Goal: Information Seeking & Learning: Compare options

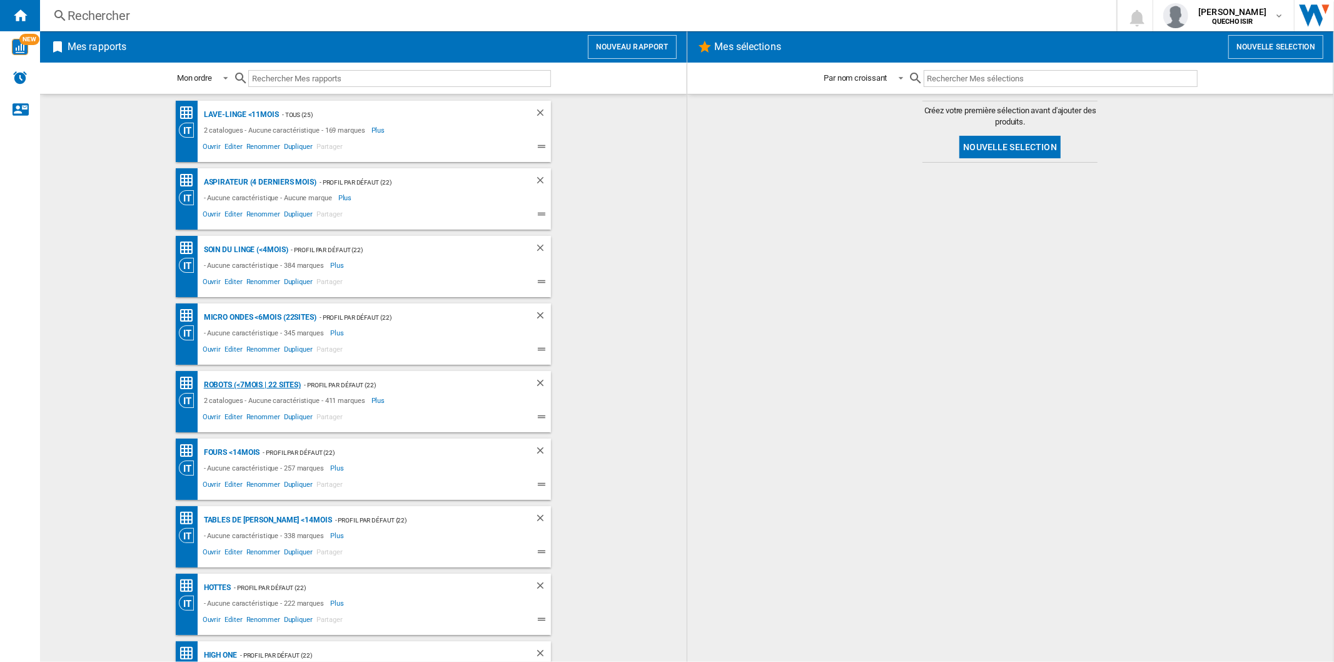
click at [221, 382] on div "Robots (<7mois | 22 sites)" at bounding box center [251, 385] width 100 height 16
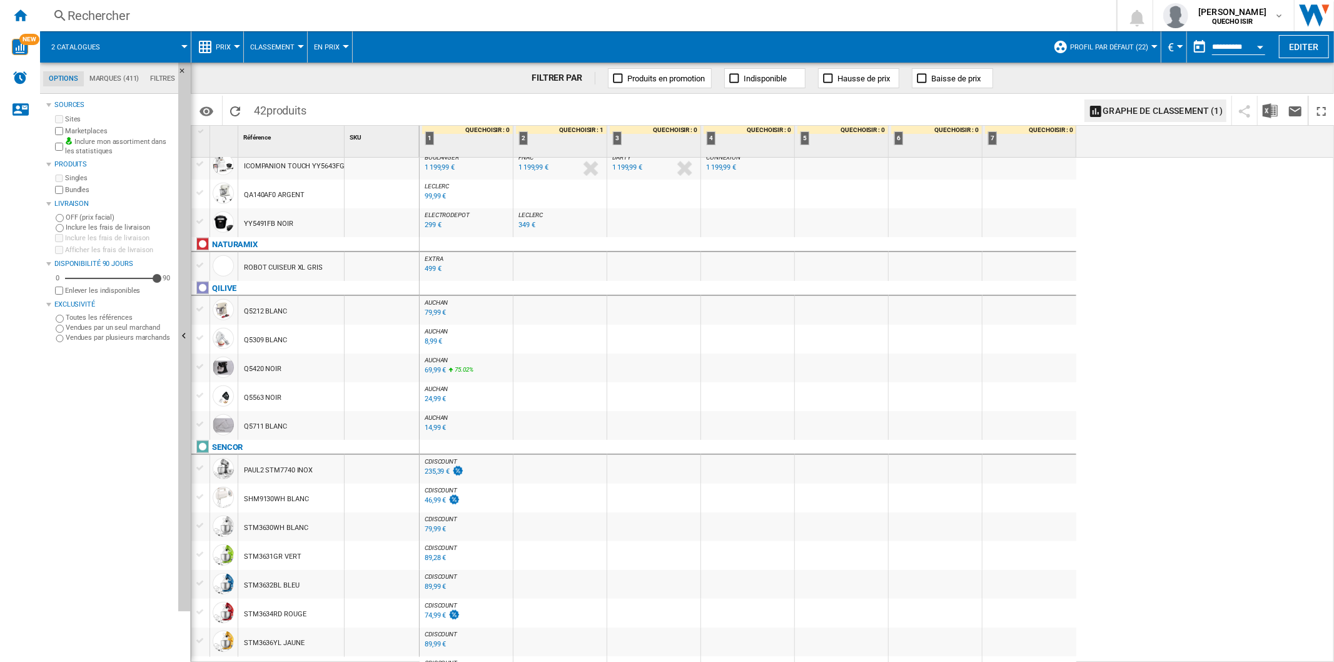
scroll to position [947, 0]
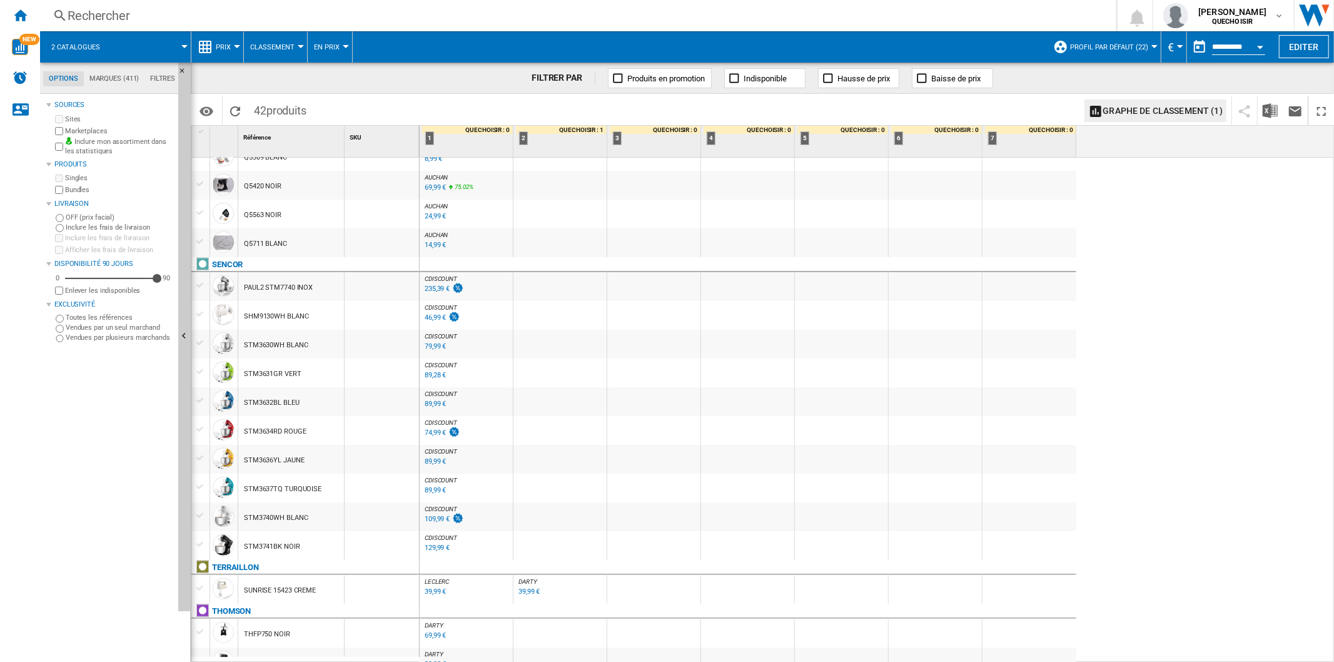
click at [1093, 48] on span "Profil par défaut (22)" at bounding box center [1109, 47] width 78 height 8
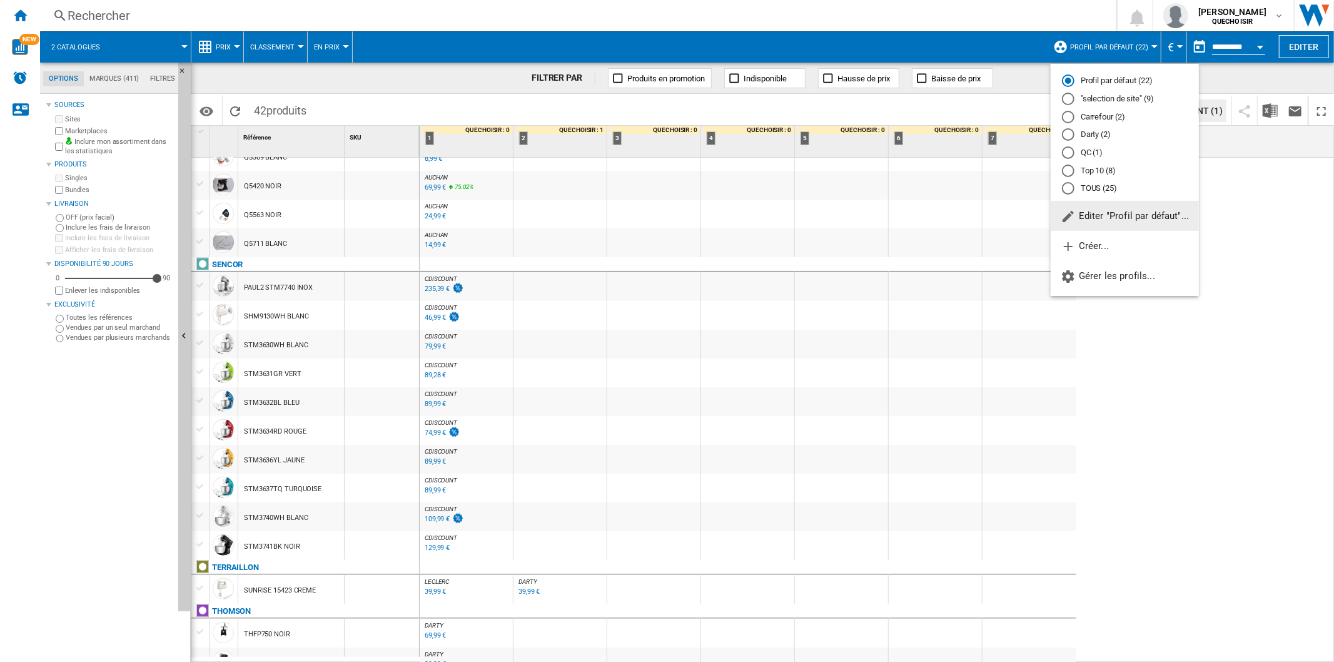
click at [1076, 185] on md-radio-button "TOUS (25)" at bounding box center [1125, 189] width 126 height 12
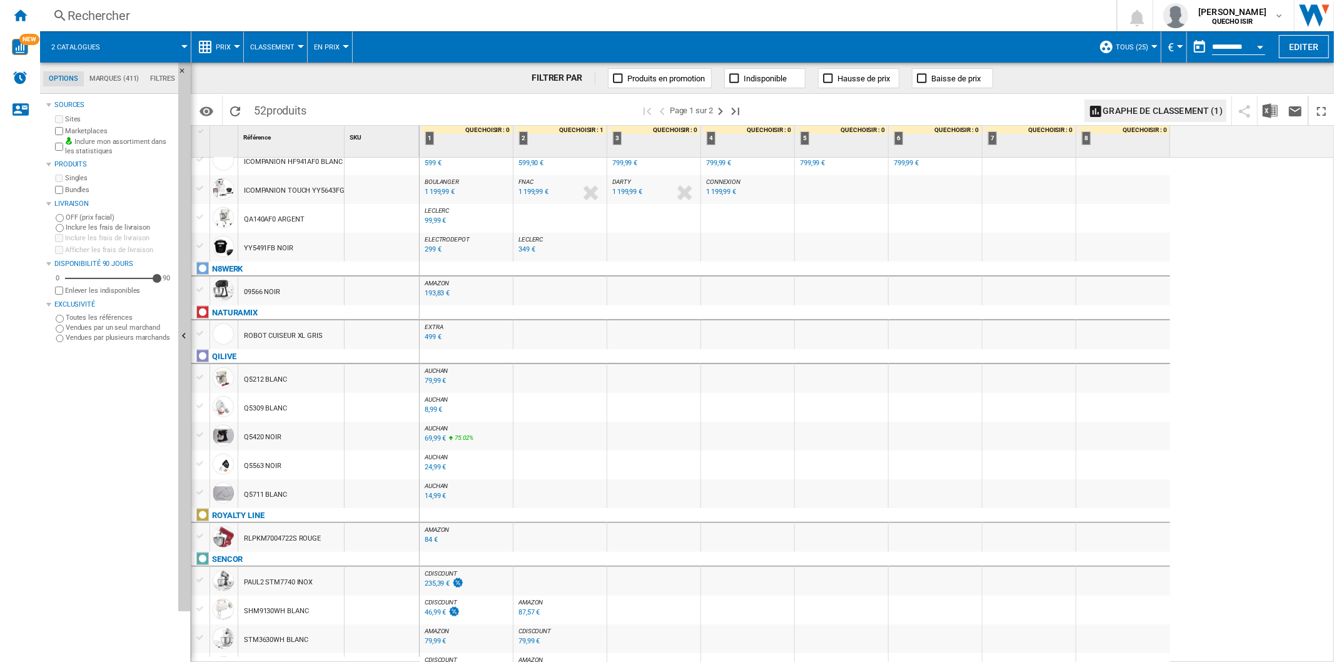
click at [432, 294] on div "193,83 €" at bounding box center [437, 293] width 25 height 8
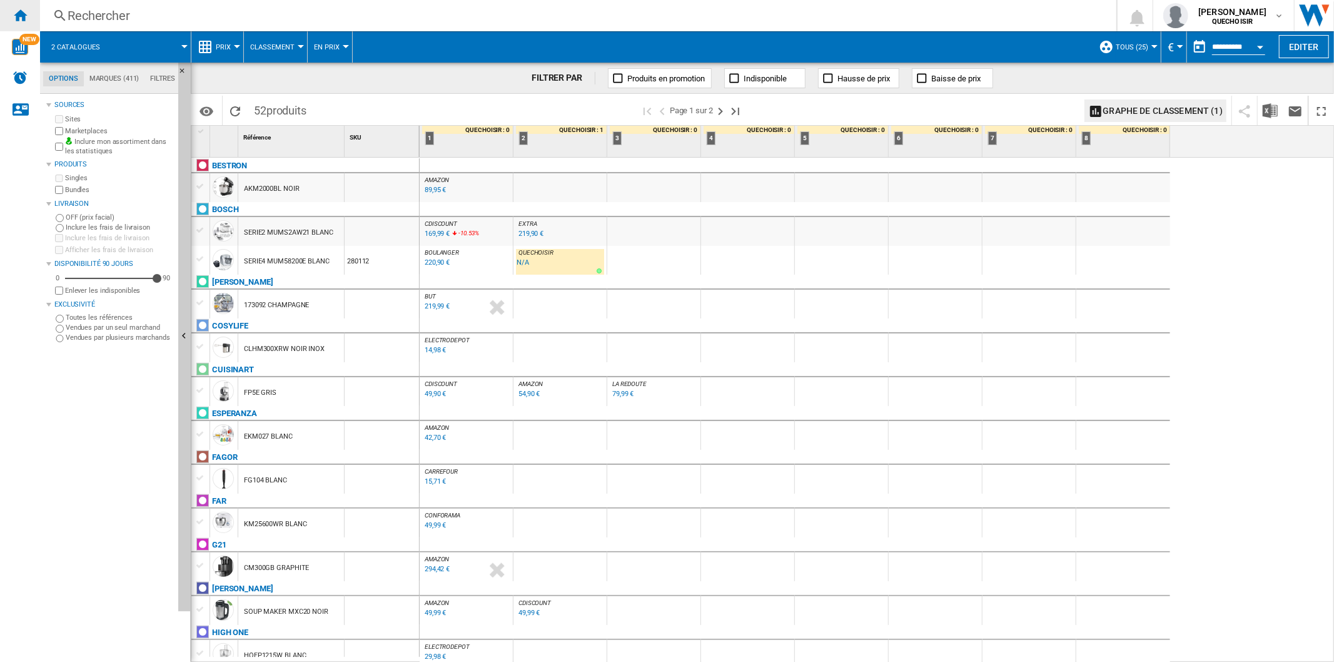
click at [21, 19] on ng-md-icon "Accueil" at bounding box center [20, 15] width 15 height 15
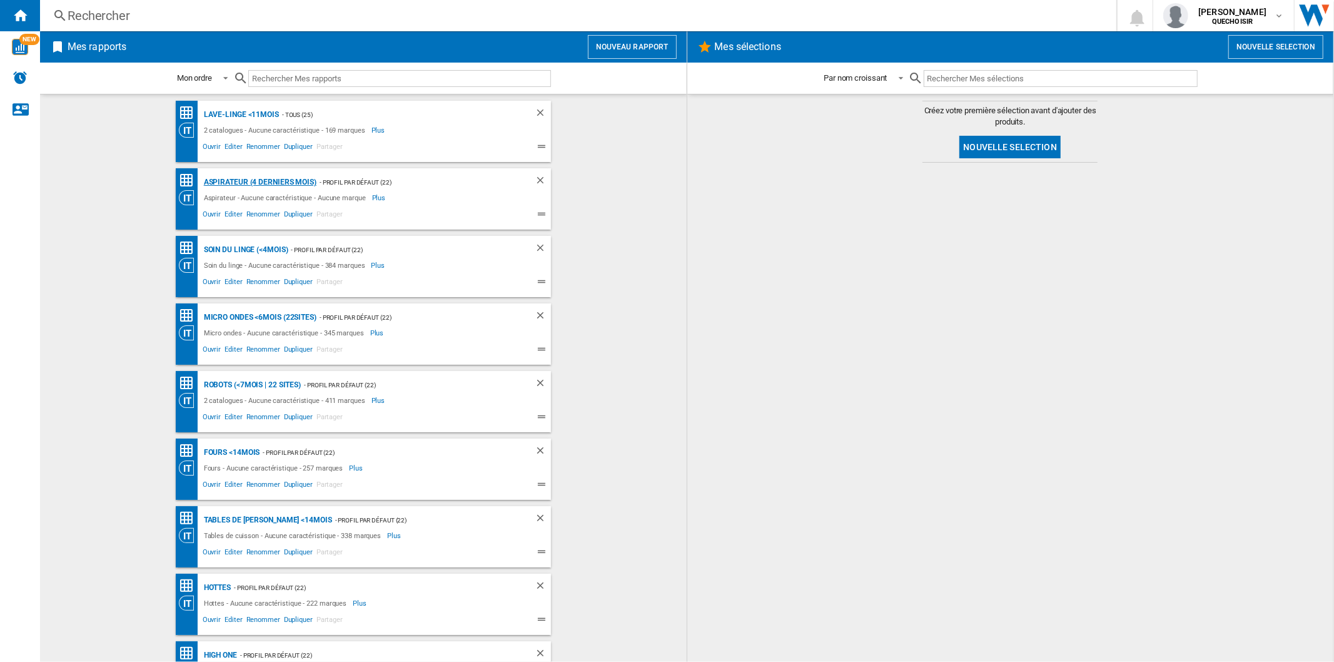
click at [230, 178] on div "Aspirateur (4 derniers mois)" at bounding box center [259, 183] width 116 height 16
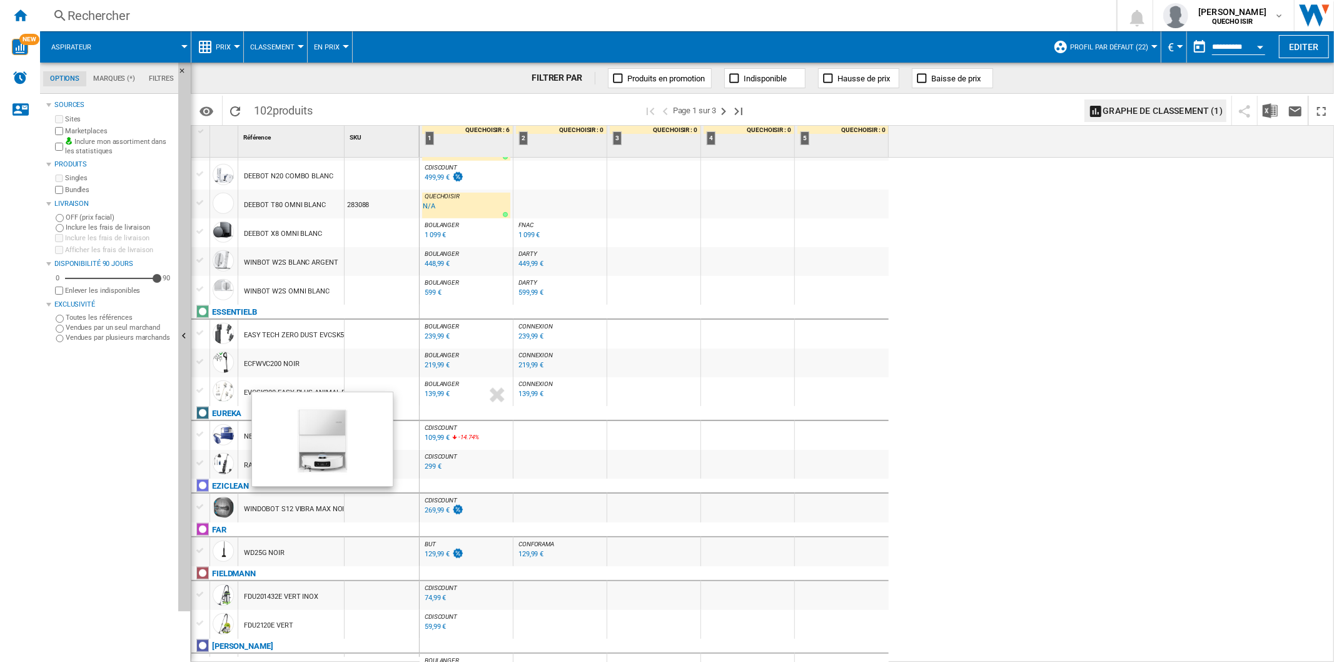
scroll to position [695, 0]
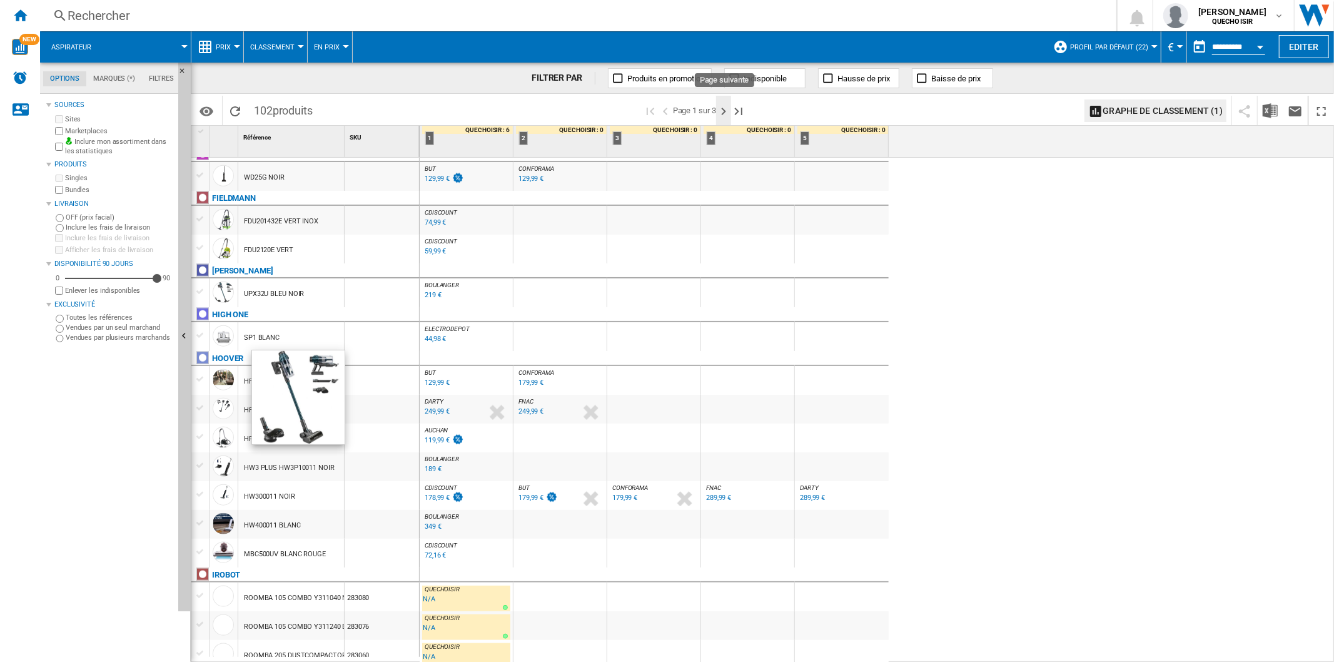
click at [721, 113] on ng-md-icon "Page suivante" at bounding box center [723, 111] width 15 height 15
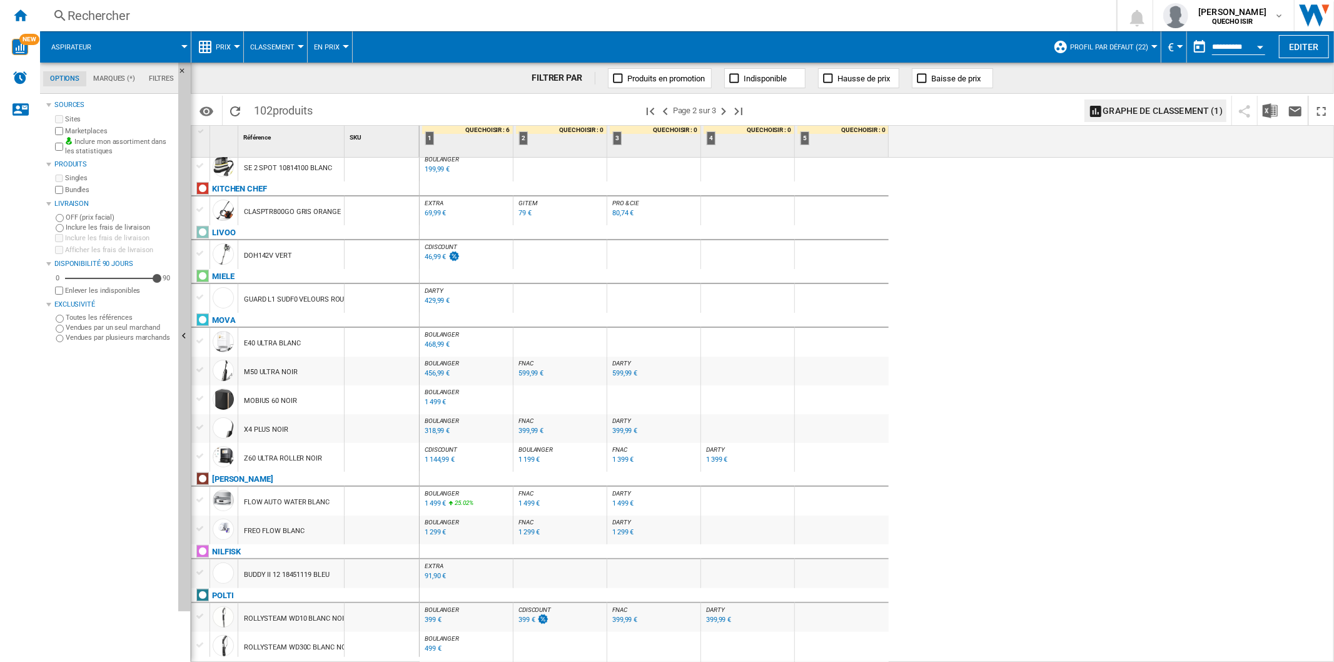
click at [623, 360] on span "DARTY" at bounding box center [621, 363] width 19 height 7
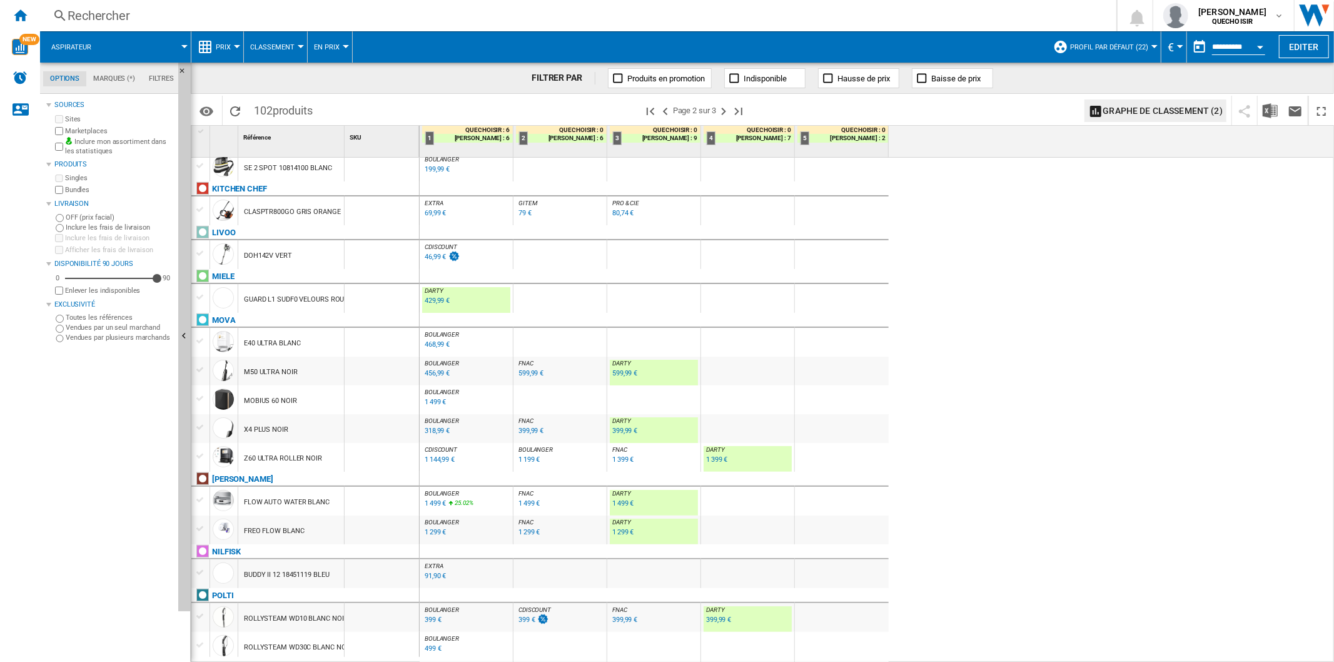
click at [438, 360] on span "BOULANGER" at bounding box center [442, 363] width 34 height 7
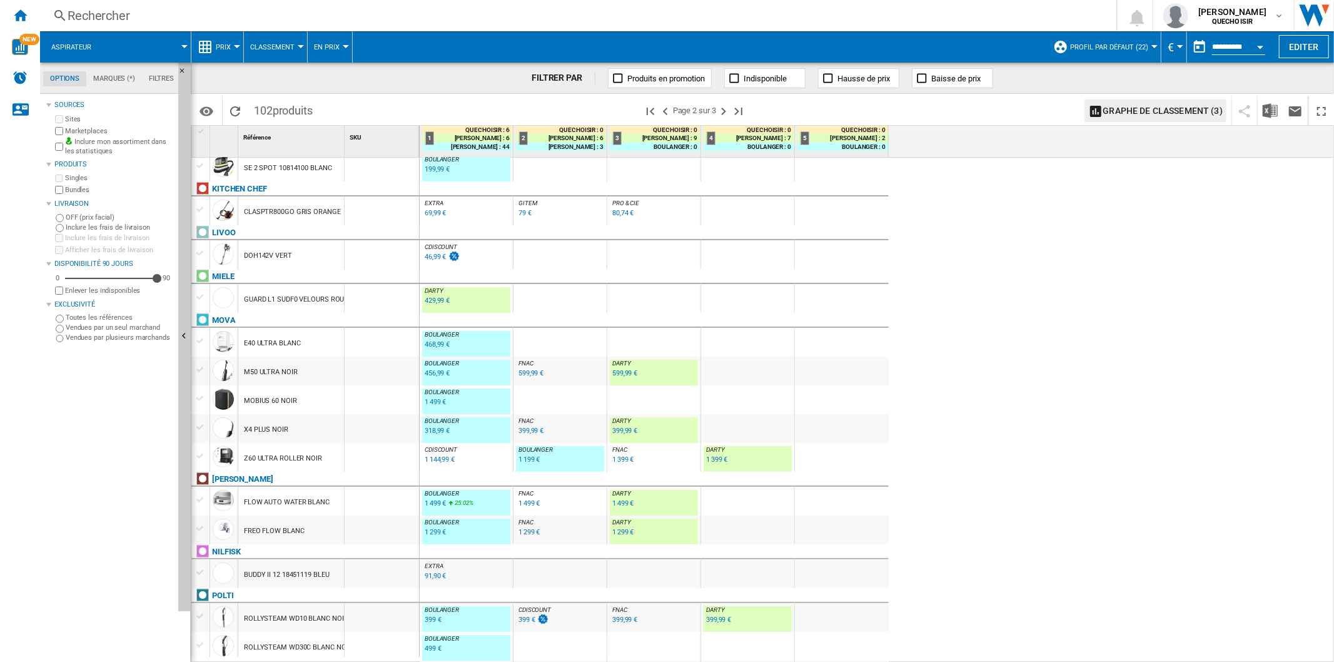
click at [432, 298] on div "429,99 €" at bounding box center [437, 300] width 25 height 8
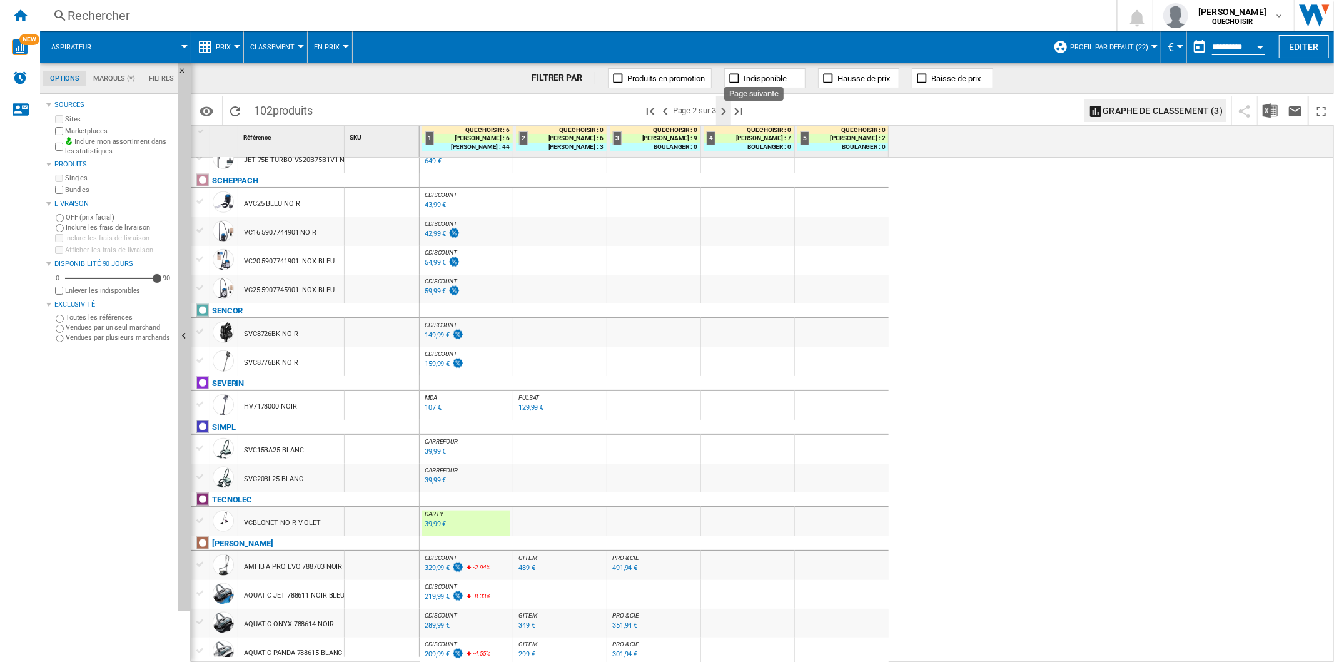
click at [727, 117] on ng-md-icon "Page suivante" at bounding box center [723, 111] width 15 height 15
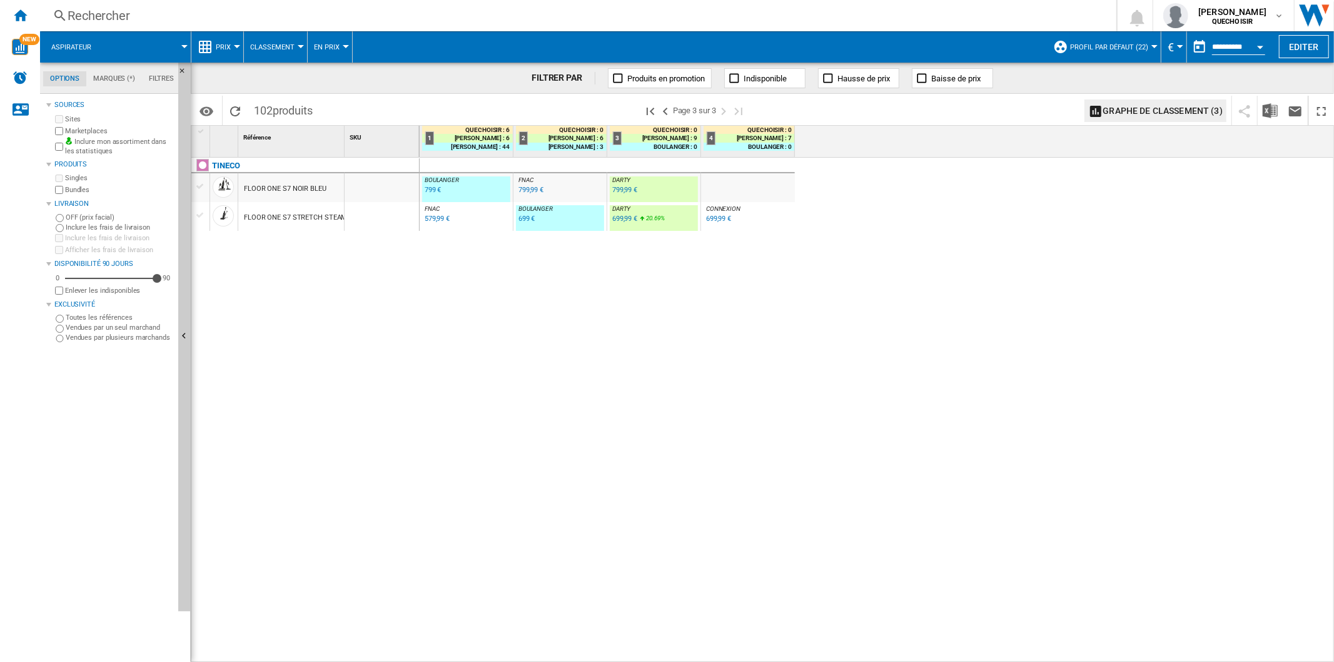
click at [636, 350] on div "[PERSON_NAME] : FR [PERSON_NAME] -1.0 % 799 € % N/A [PERSON_NAME] : FR [PERSON_…" at bounding box center [877, 410] width 915 height 505
click at [1218, 14] on span "[PERSON_NAME]" at bounding box center [1232, 12] width 68 height 13
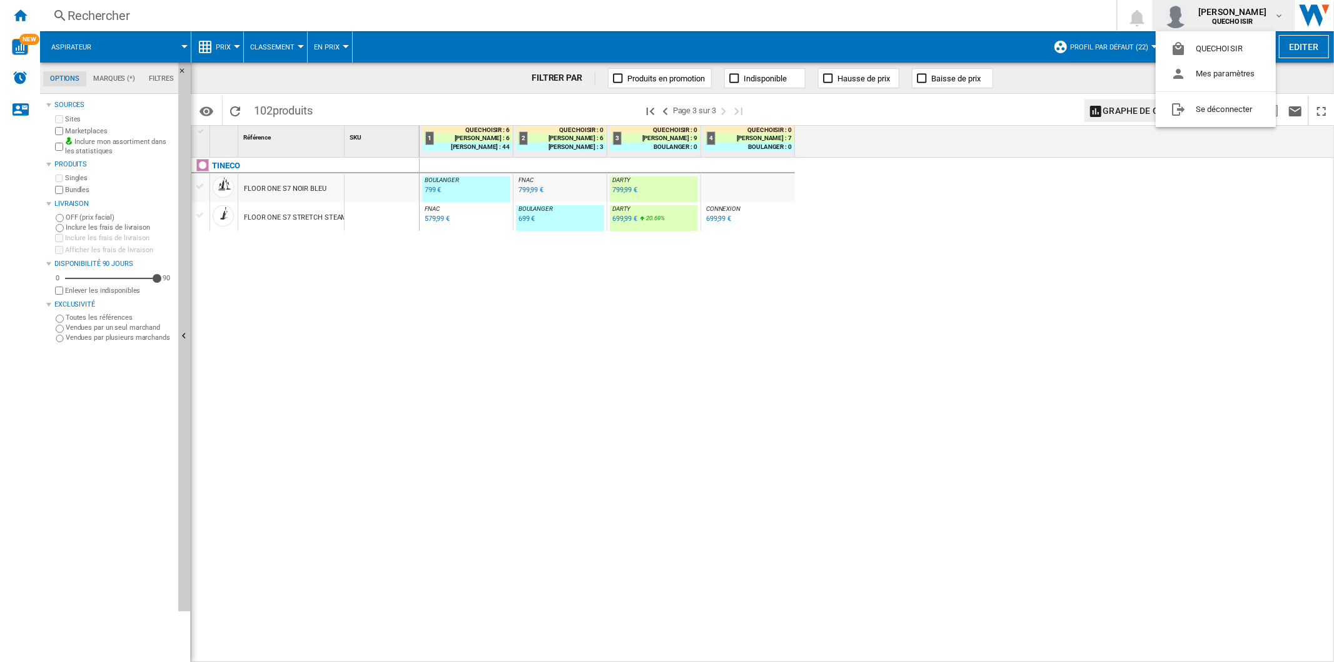
click at [23, 18] on md-backdrop at bounding box center [667, 331] width 1334 height 662
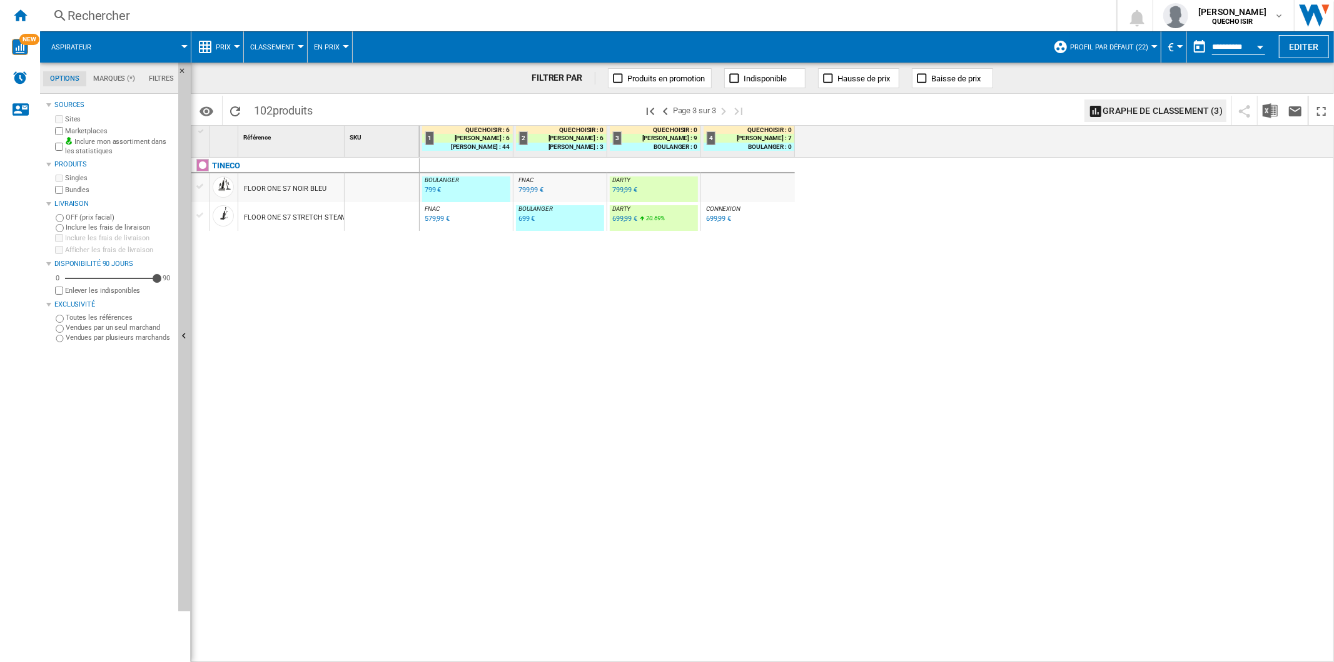
click at [23, 18] on ng-md-icon "Accueil" at bounding box center [20, 15] width 15 height 15
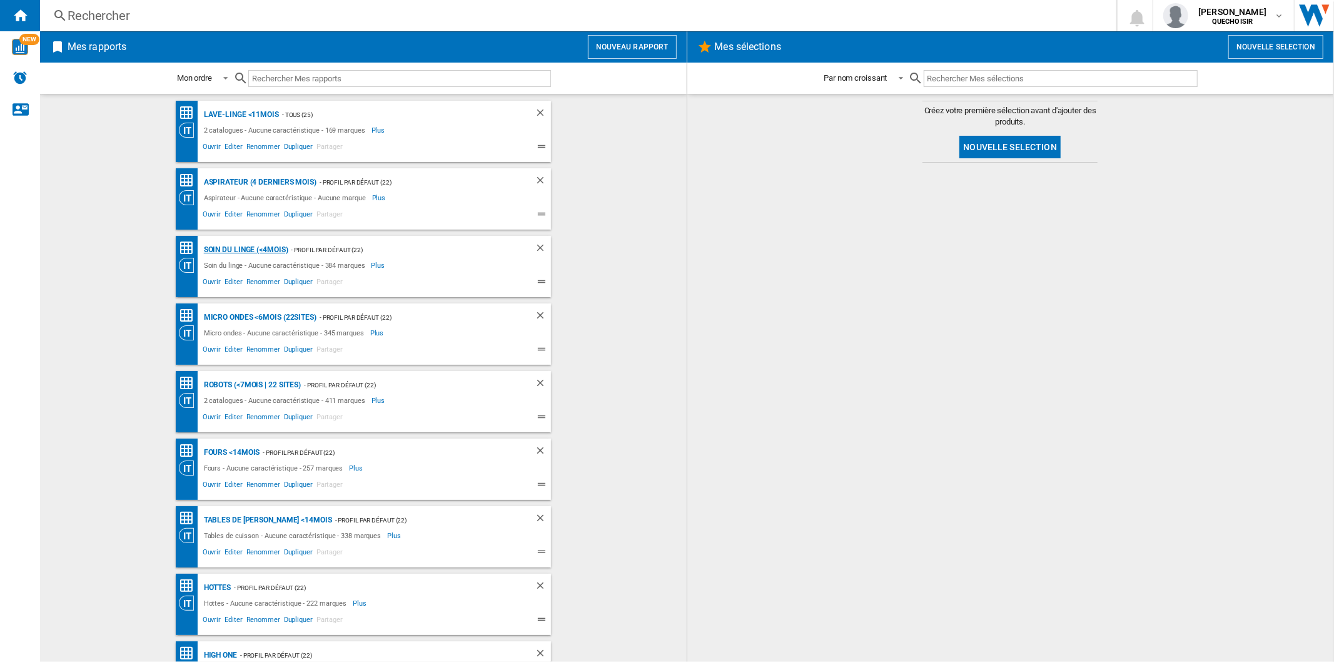
click at [225, 245] on div "Soin du linge (<4mois)" at bounding box center [245, 250] width 88 height 16
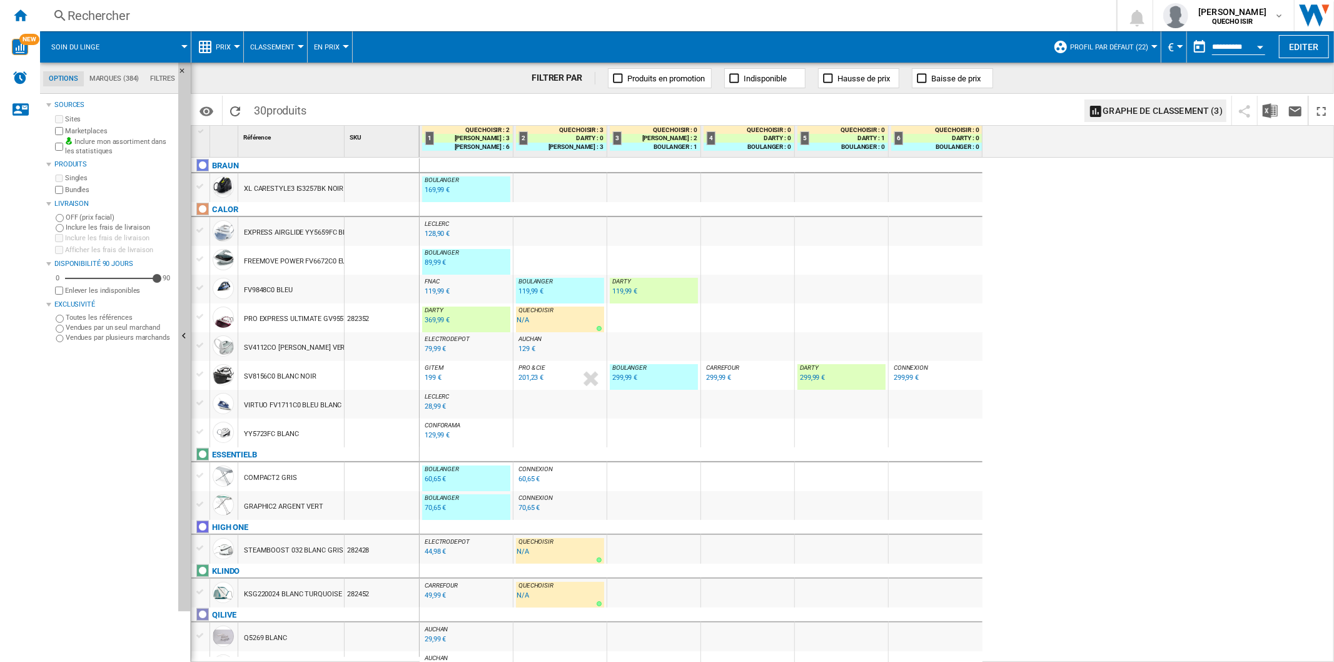
click at [235, 16] on div "Rechercher" at bounding box center [576, 16] width 1016 height 18
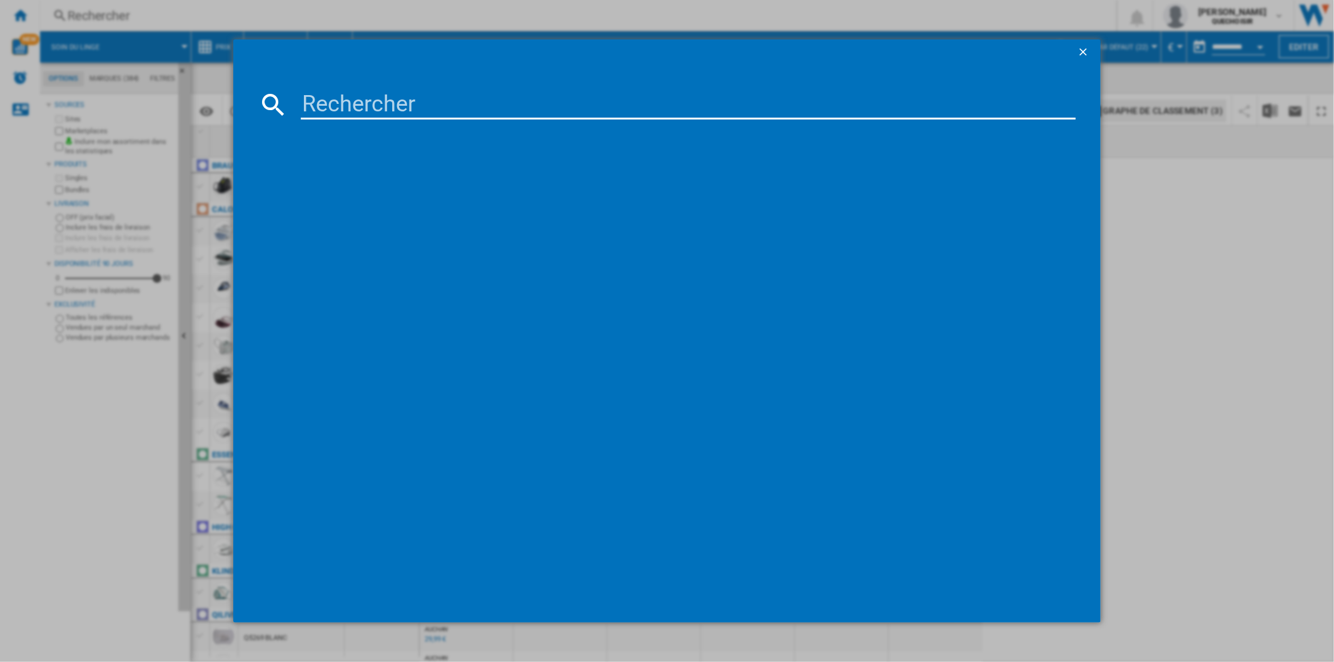
click at [416, 114] on input at bounding box center [688, 104] width 774 height 30
paste input "SV8023C0"
type input "SV8023"
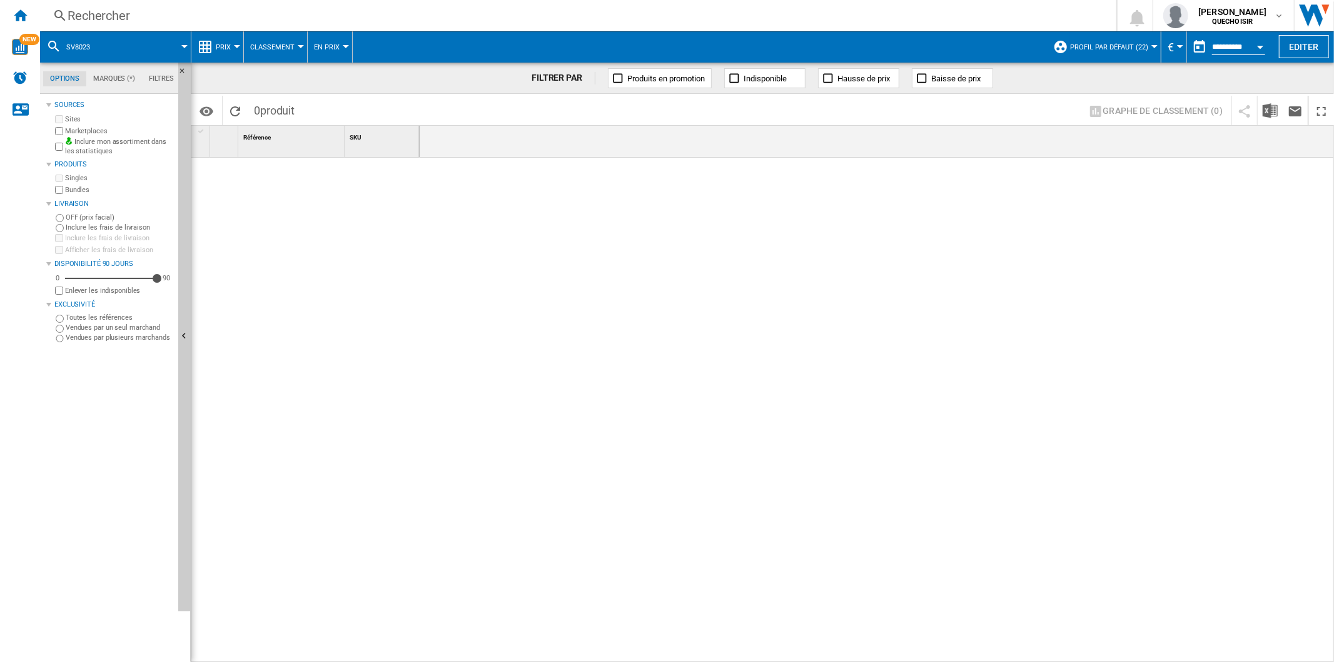
click at [153, 73] on md-tab-item "Filtres" at bounding box center [161, 78] width 39 height 15
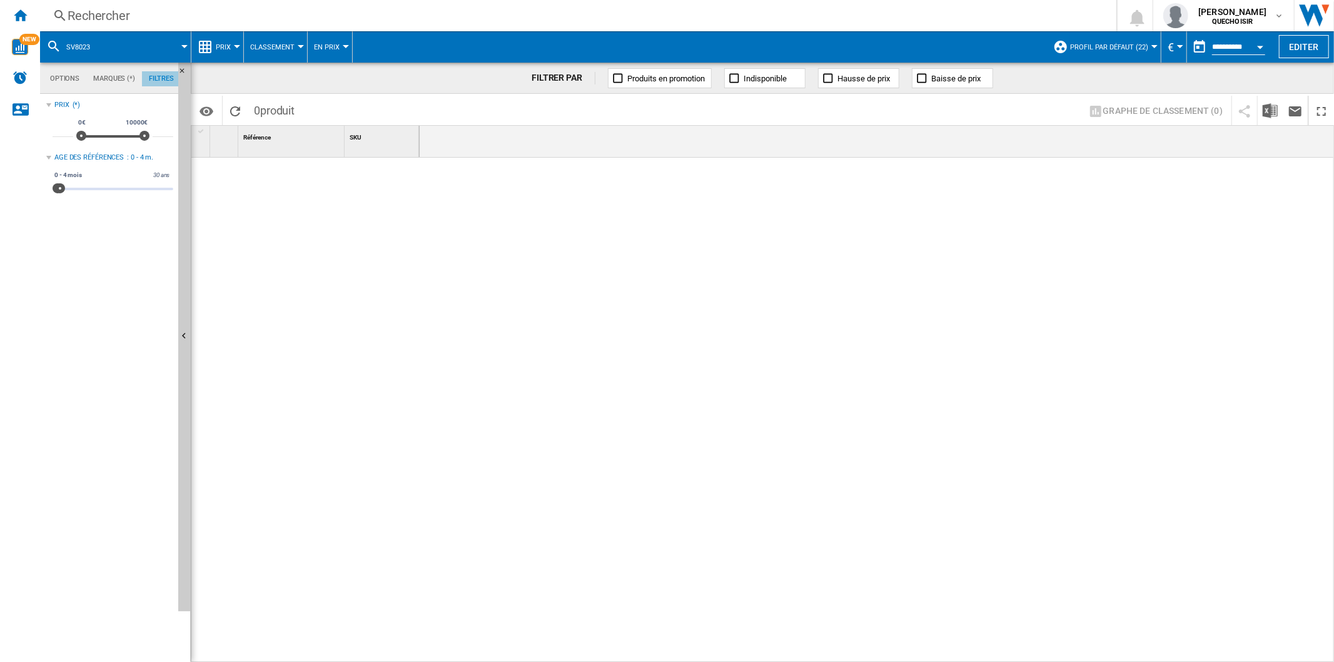
scroll to position [80, 0]
drag, startPoint x: 63, startPoint y: 186, endPoint x: 372, endPoint y: 207, distance: 310.3
click at [362, 205] on div "Options Marques (*) Filtres Options Marques (*) Filtres Sources Sites Marketpla…" at bounding box center [687, 362] width 1294 height 599
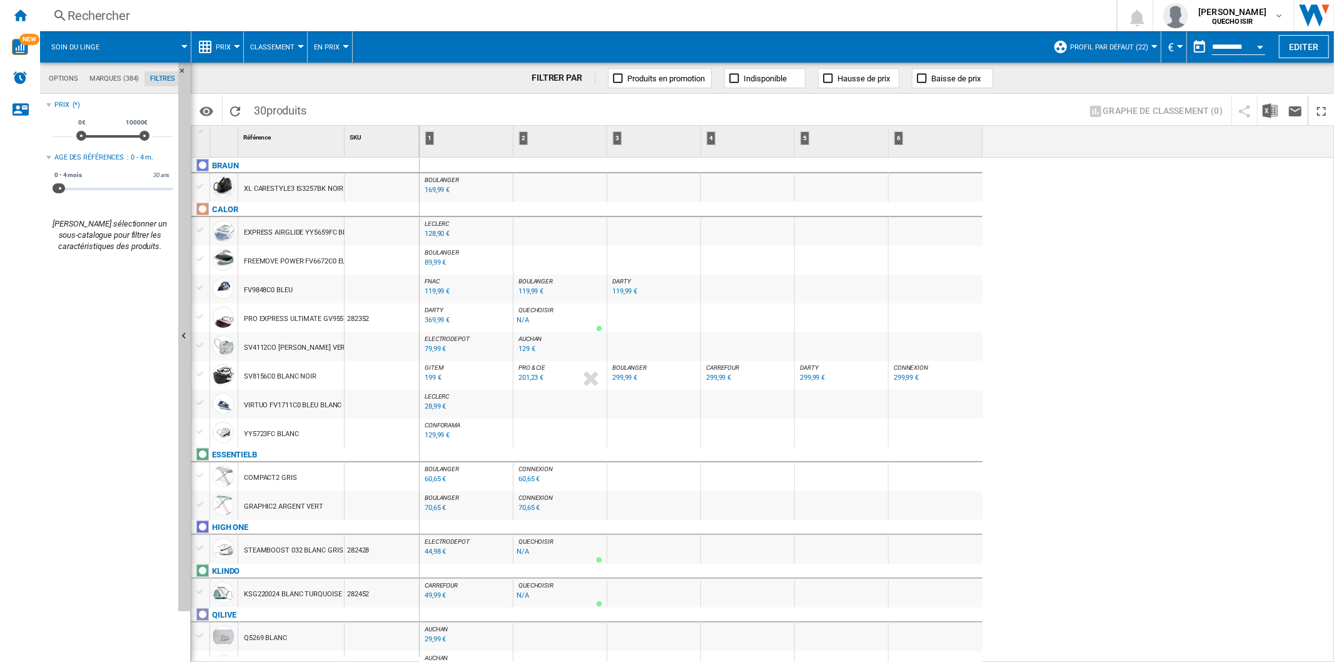
click at [1043, 328] on div "[PERSON_NAME] : FR [PERSON_NAME] -1.0 % 169,99 € % N/A [PERSON_NAME] : FR [PERS…" at bounding box center [877, 410] width 915 height 505
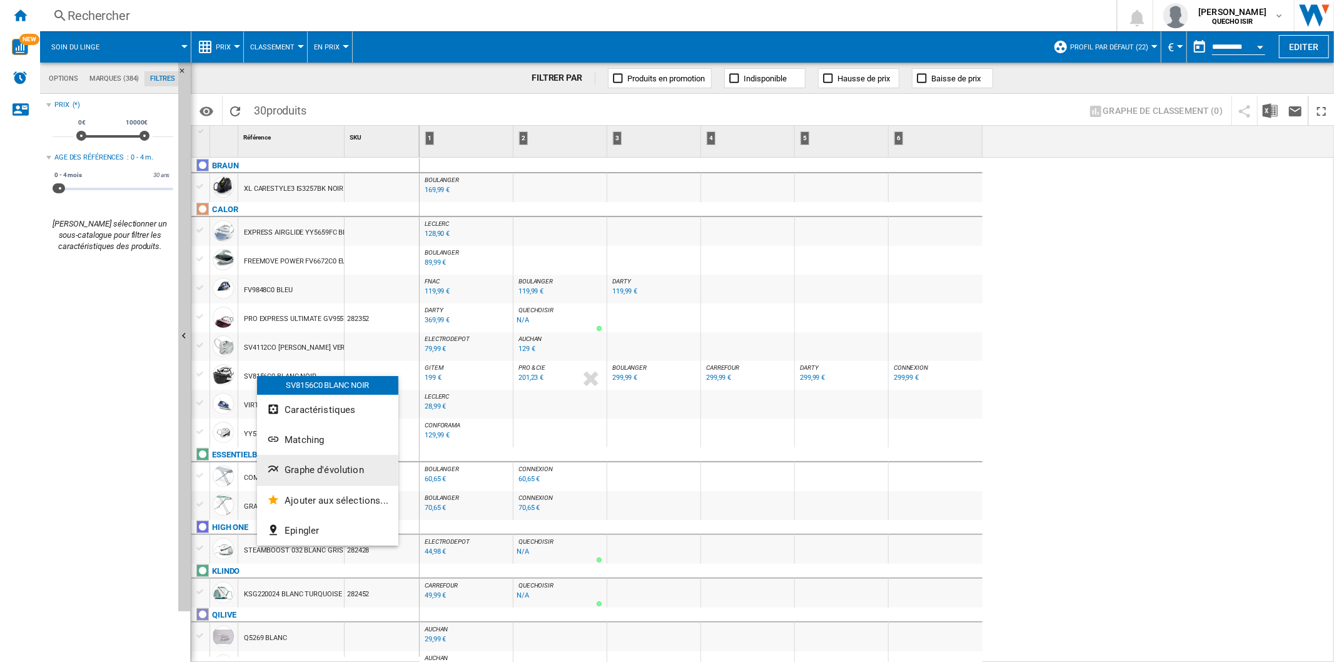
click at [310, 464] on span "Graphe d'évolution" at bounding box center [324, 469] width 79 height 11
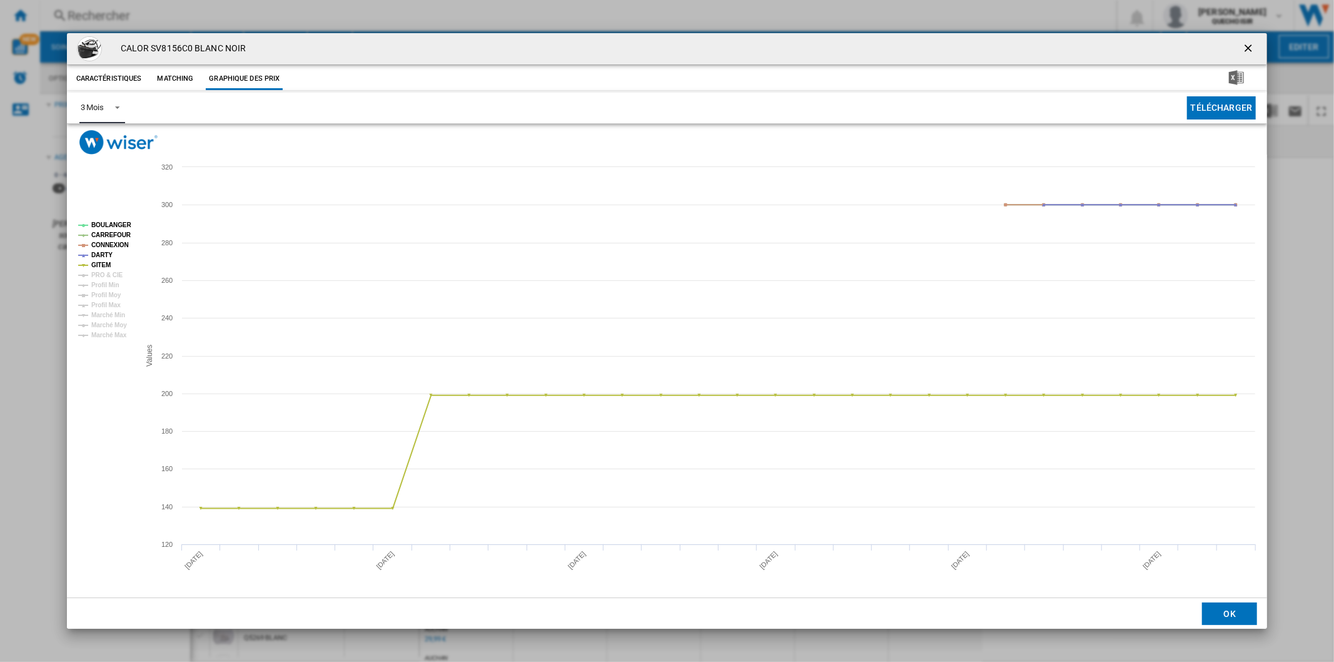
click at [111, 111] on md-select-value "3 Mois" at bounding box center [102, 108] width 46 height 31
click at [101, 133] on div "6 Mois" at bounding box center [91, 138] width 23 height 11
click at [102, 273] on tspan "PRO & CIE" at bounding box center [107, 274] width 32 height 7
click at [1252, 46] on ng-md-icon "getI18NText('BUTTONS.CLOSE_DIALOG')" at bounding box center [1249, 49] width 15 height 15
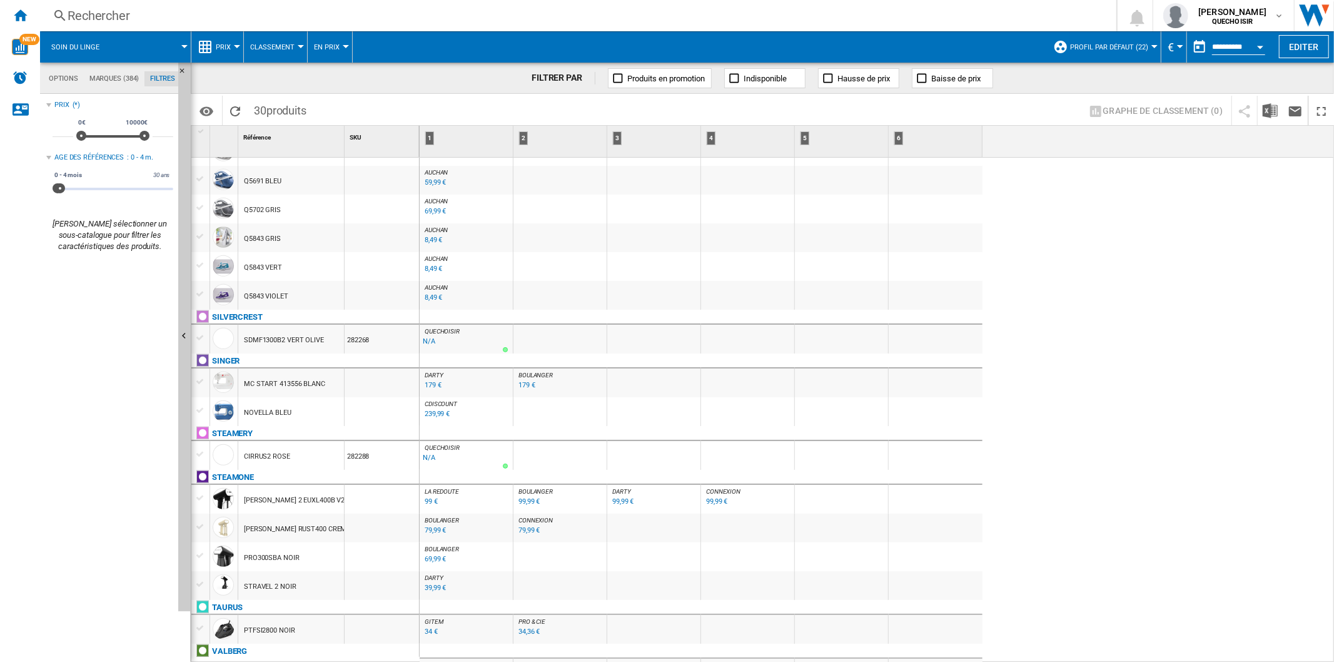
scroll to position [539, 0]
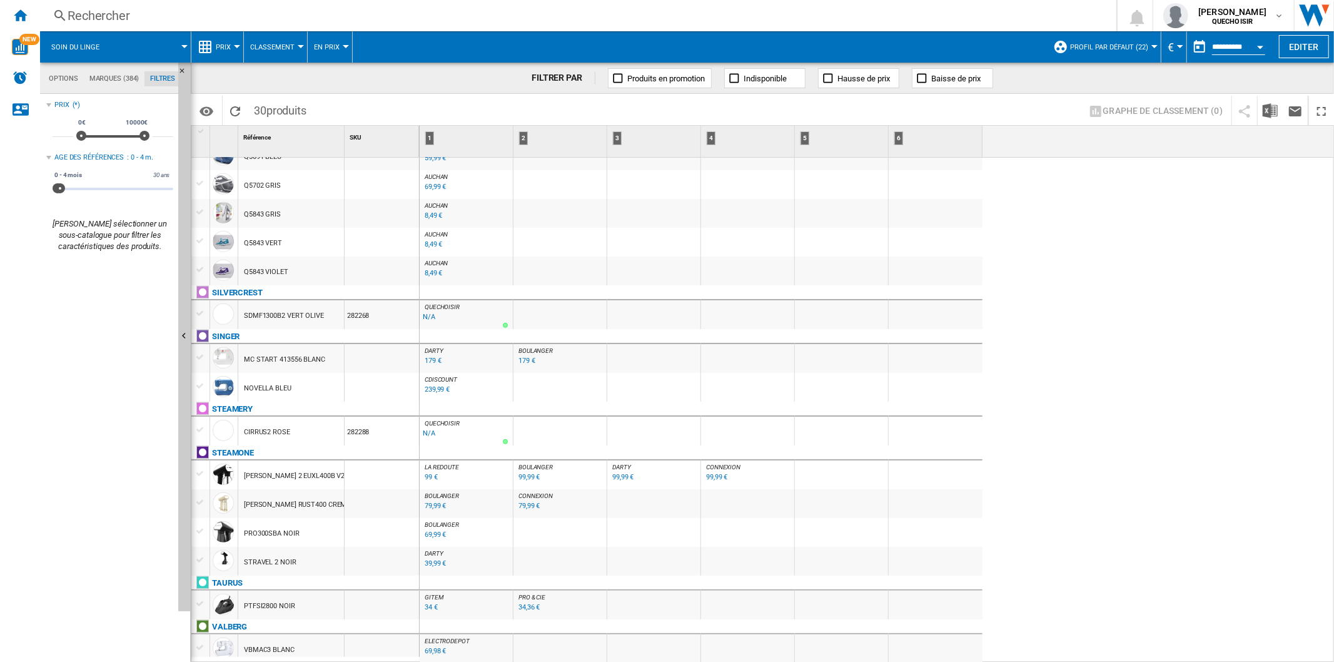
click at [384, 11] on div "Rechercher" at bounding box center [576, 16] width 1016 height 18
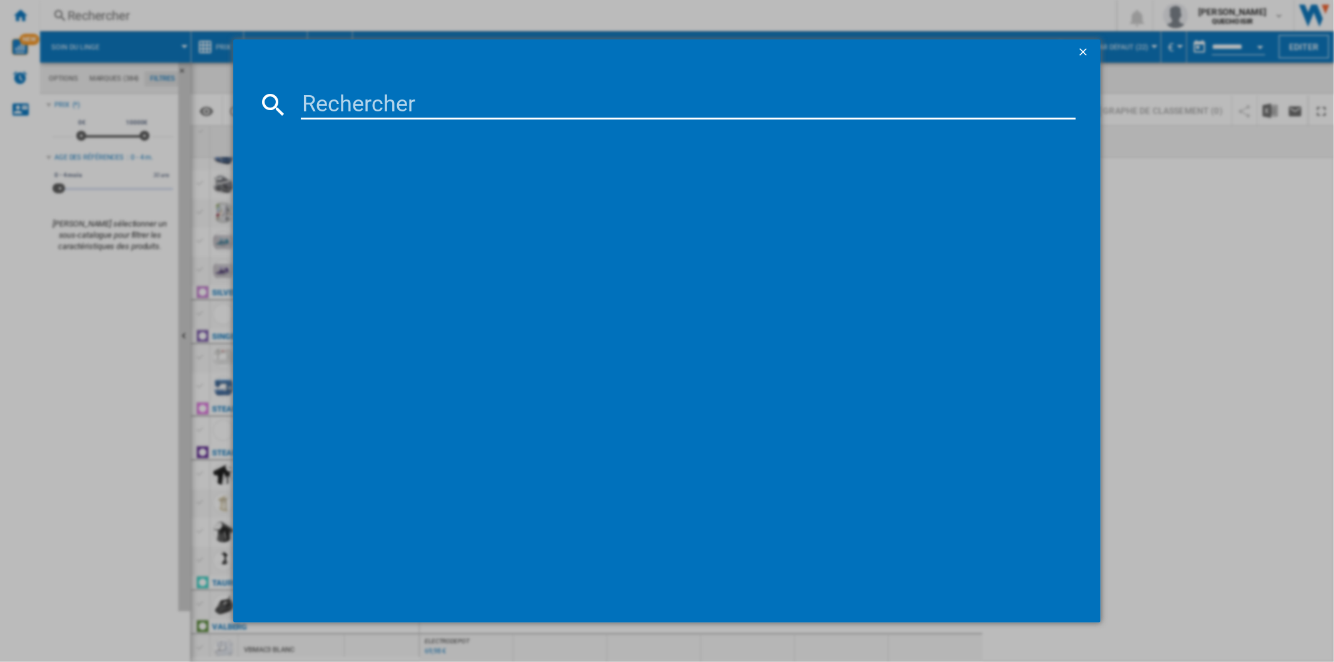
click at [452, 13] on div at bounding box center [667, 331] width 1334 height 662
click at [339, 99] on input at bounding box center [688, 104] width 774 height 30
paste input "EIS67356IZ"
type input "EIS67356IZ"
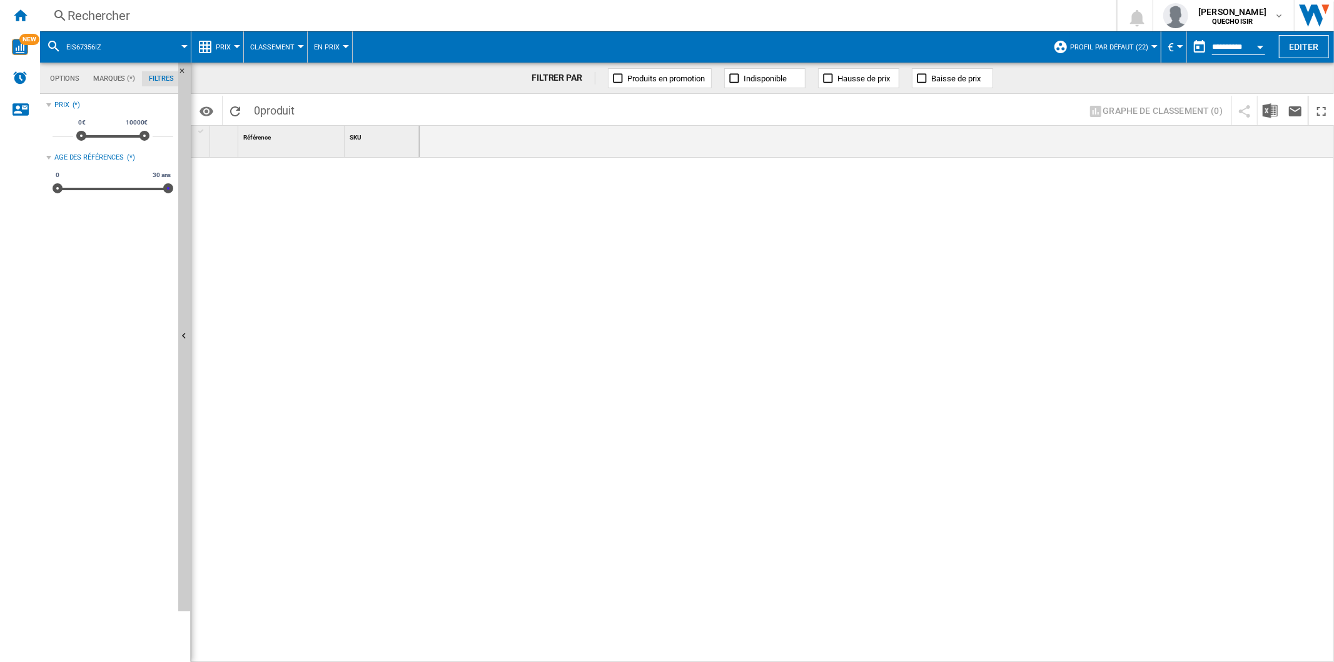
drag, startPoint x: 60, startPoint y: 189, endPoint x: 191, endPoint y: 186, distance: 131.4
click at [191, 186] on div "Options Marques (*) Filtres Options Marques (*) Filtres Sources Sites Marketpla…" at bounding box center [687, 362] width 1294 height 599
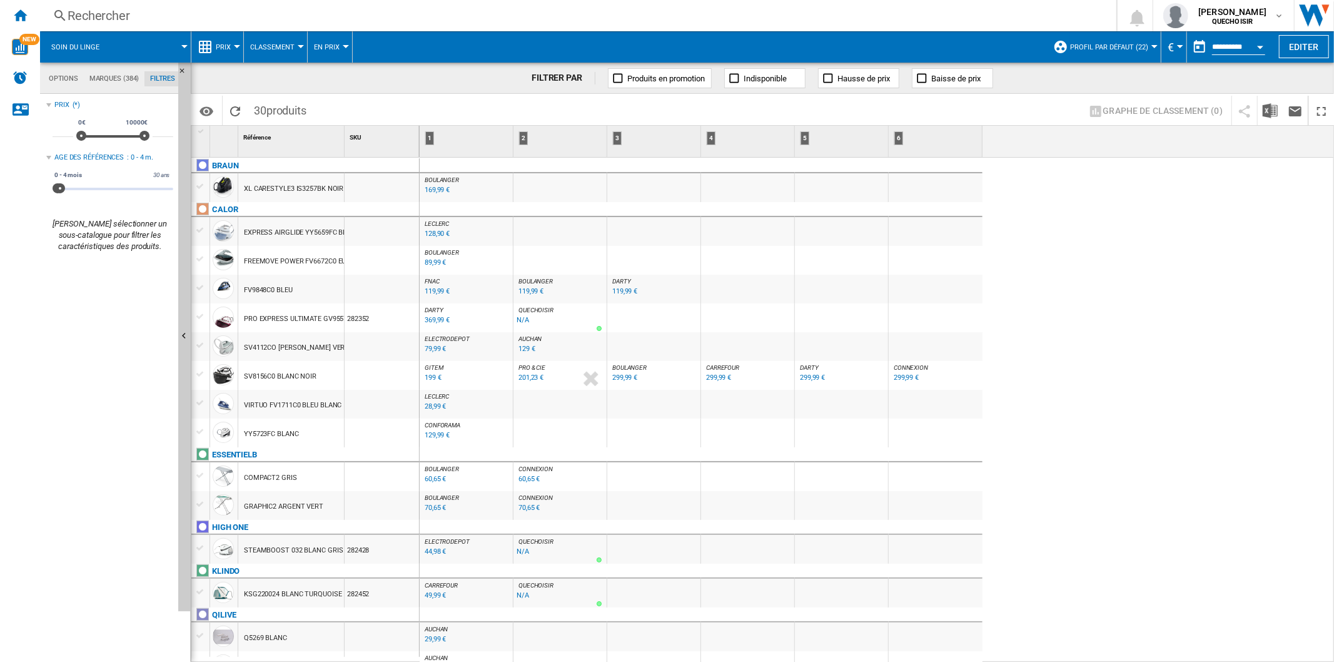
click at [281, 375] on div "SV8156C0 BLANC NOIR" at bounding box center [280, 376] width 73 height 29
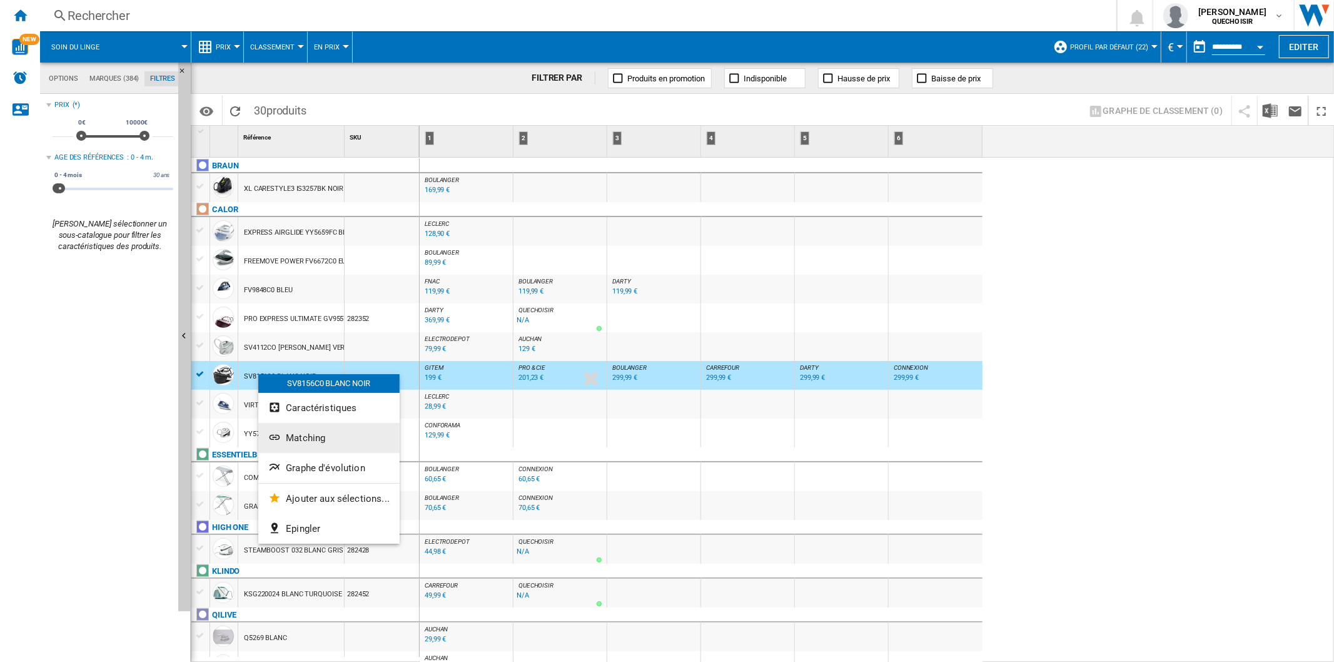
click at [322, 442] on span "Matching" at bounding box center [305, 437] width 39 height 11
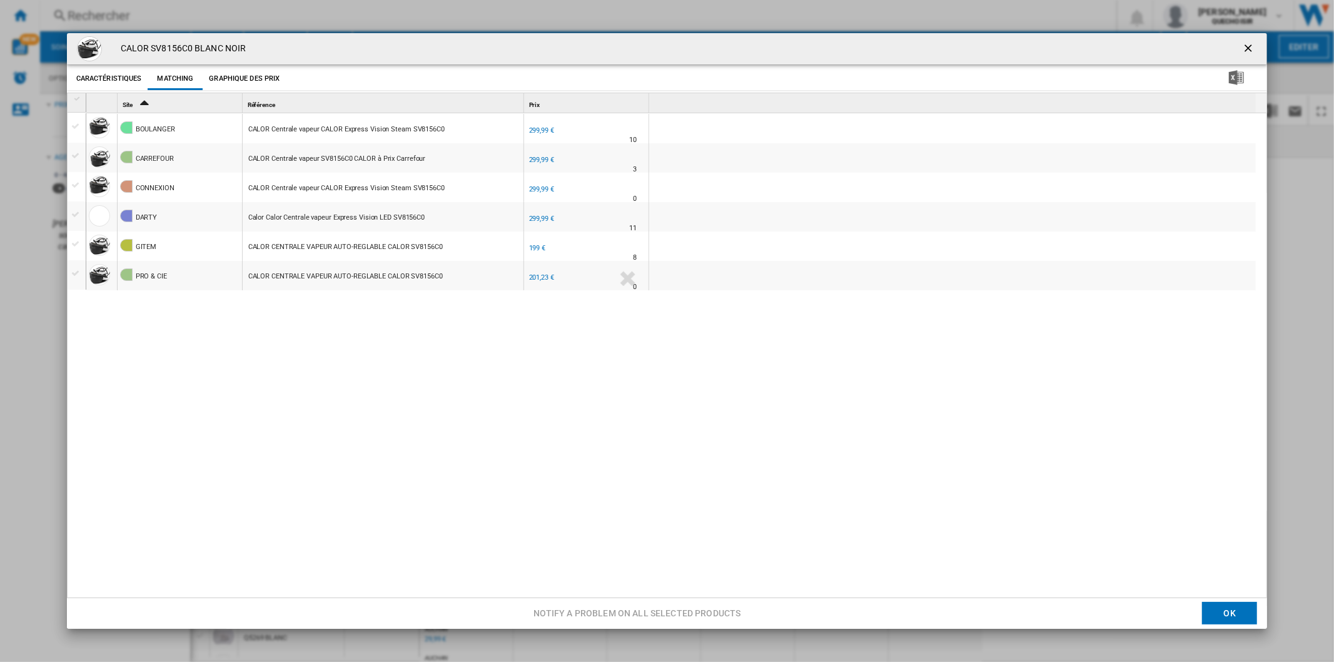
click at [539, 129] on div "299,99 €" at bounding box center [541, 130] width 25 height 8
click at [547, 159] on div "299,99 €" at bounding box center [541, 160] width 25 height 8
click at [544, 216] on div "299,99 €" at bounding box center [541, 219] width 25 height 8
click at [534, 245] on div "199 €" at bounding box center [537, 248] width 17 height 8
click at [537, 278] on div "201,23 €" at bounding box center [541, 277] width 25 height 8
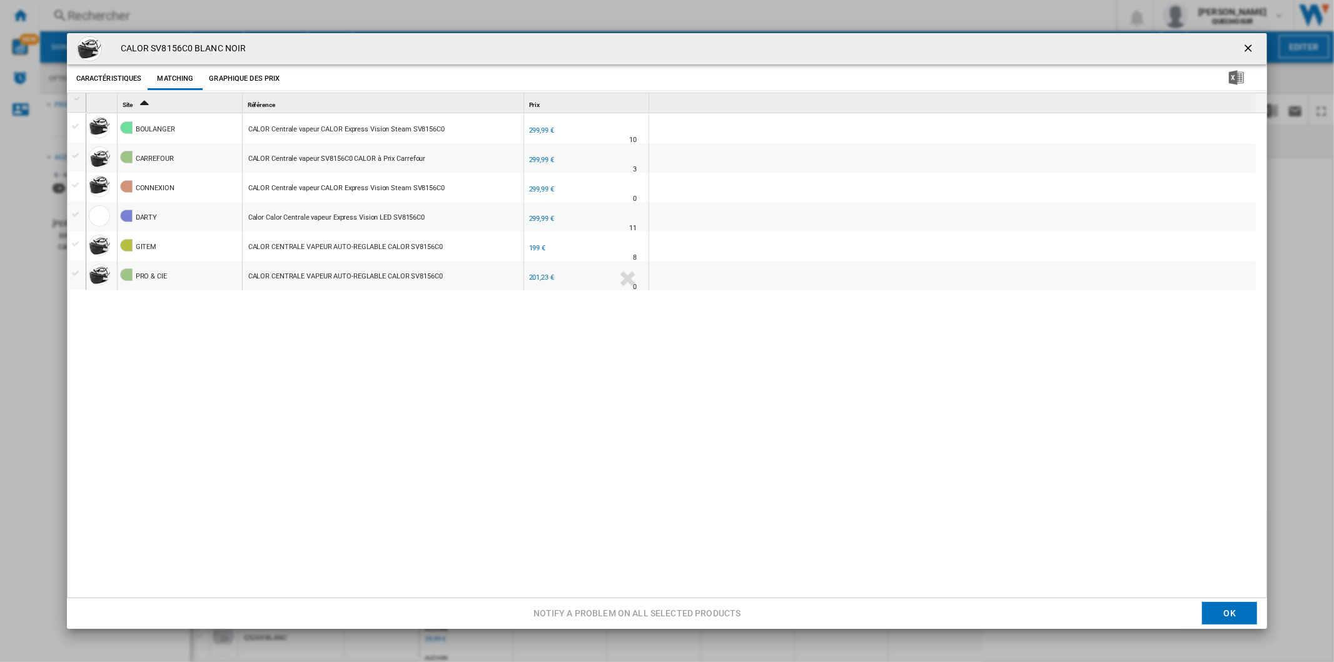
click at [534, 186] on div "299,99 €" at bounding box center [541, 189] width 25 height 8
click at [1242, 48] on ng-md-icon "getI18NText('BUTTONS.CLOSE_DIALOG')" at bounding box center [1249, 49] width 15 height 15
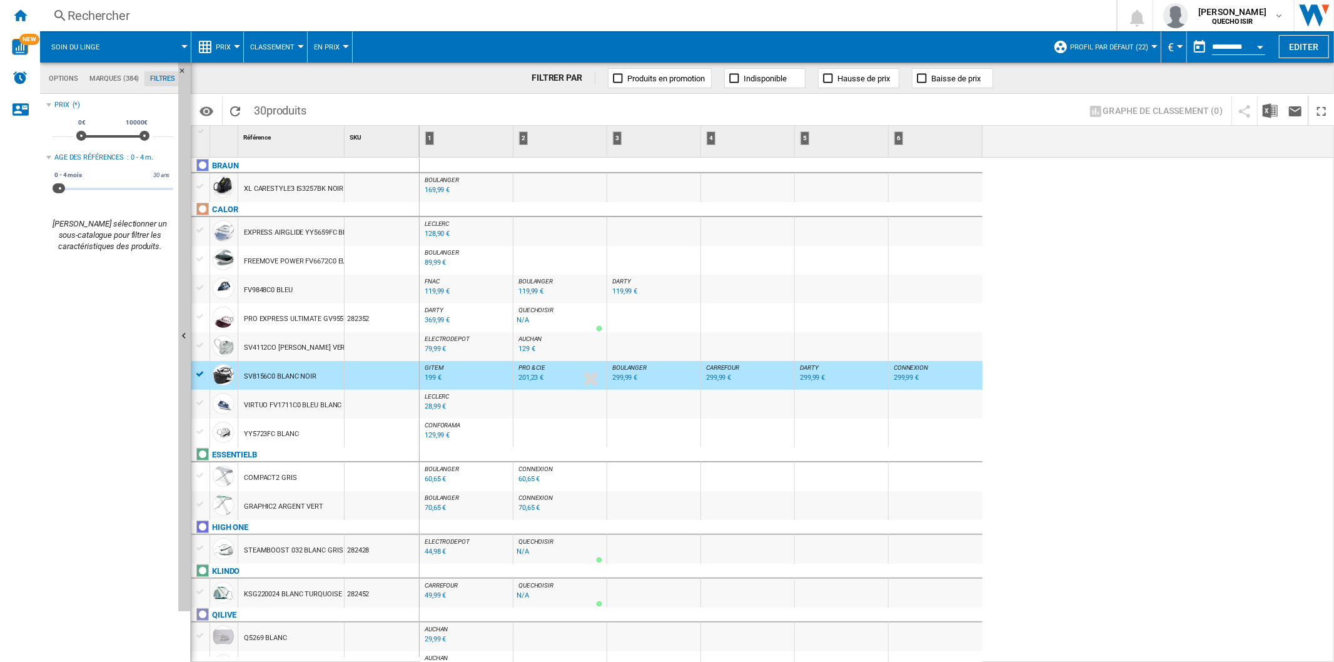
click at [1145, 50] on button "Profil par défaut (22)" at bounding box center [1112, 46] width 84 height 31
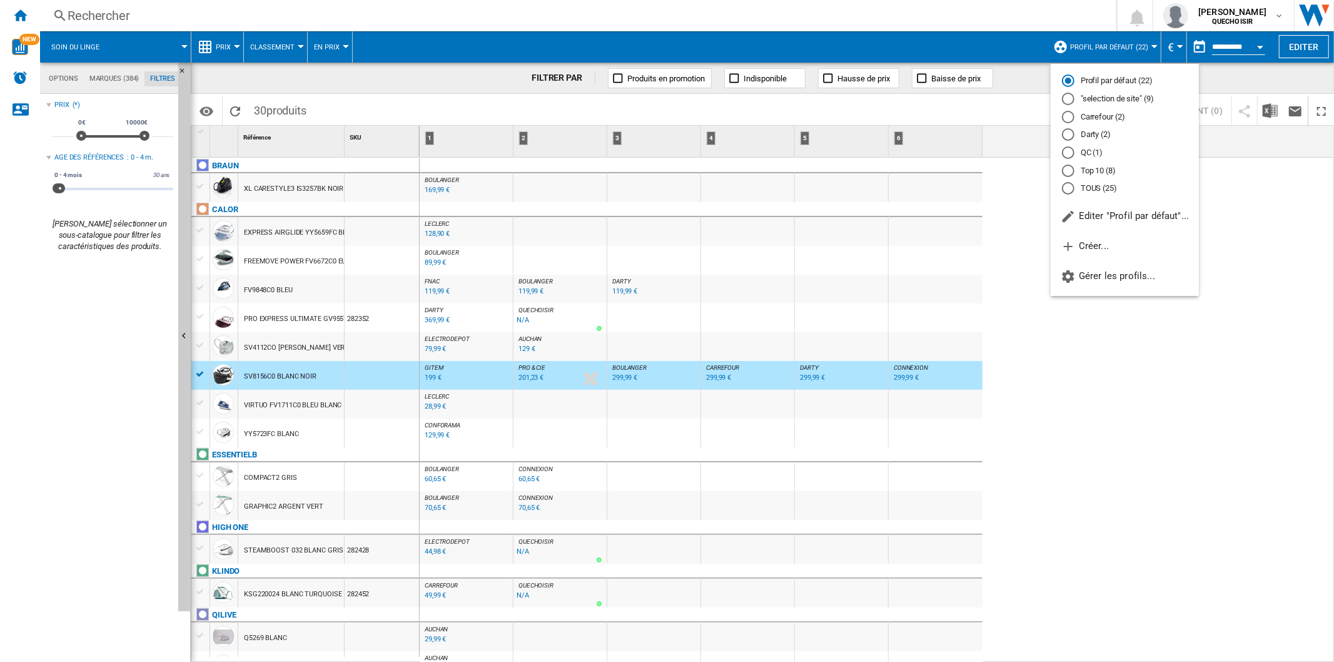
click at [1085, 190] on md-radio-button "TOUS (25)" at bounding box center [1125, 189] width 126 height 12
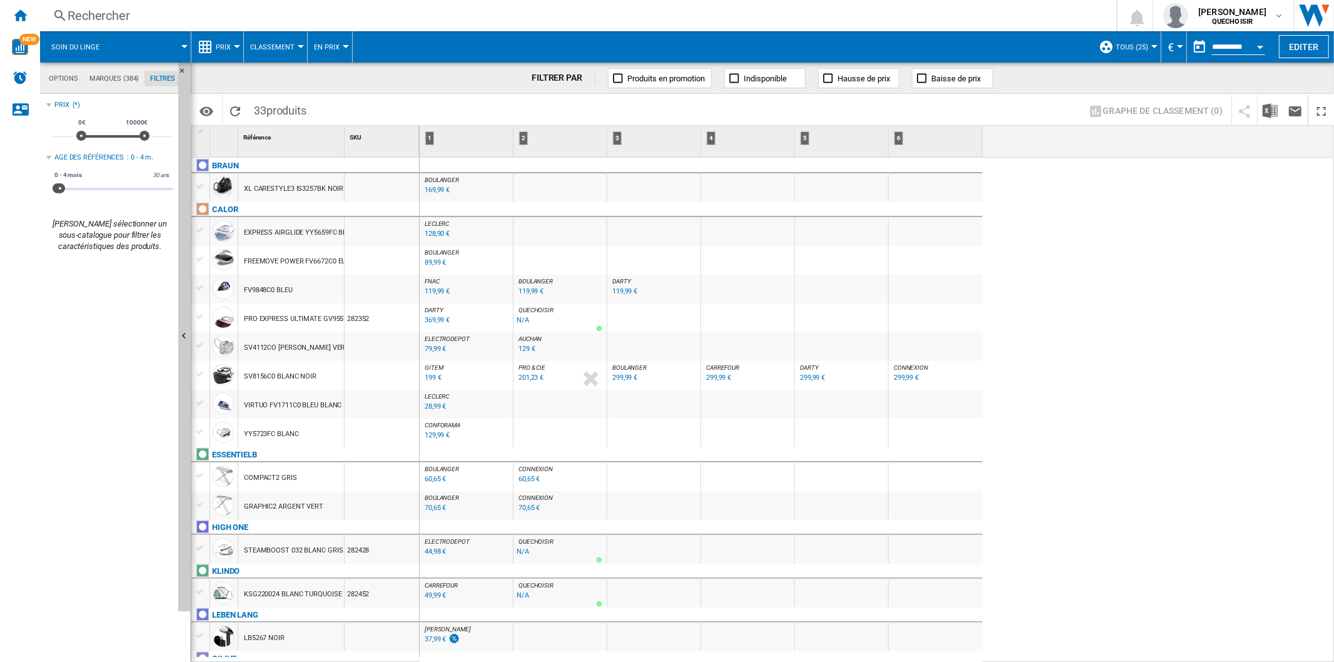
click at [164, 14] on div "Rechercher" at bounding box center [576, 16] width 1016 height 18
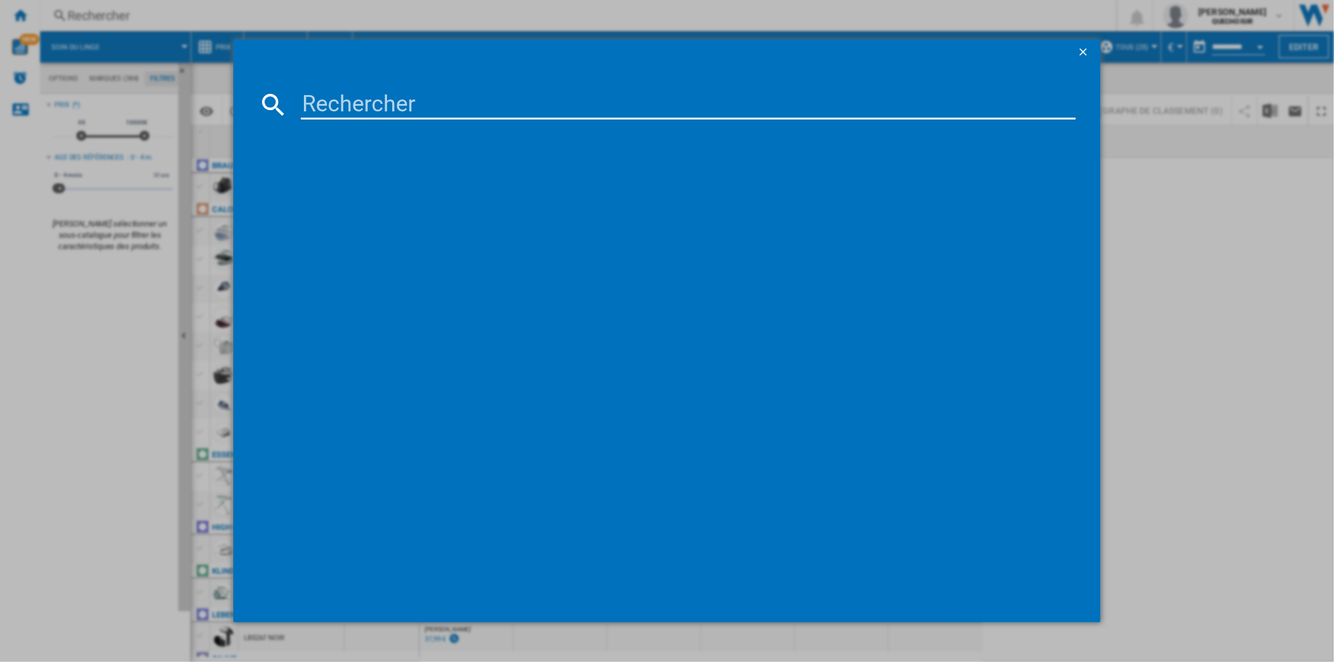
click at [1080, 51] on ng-md-icon "getI18NText('BUTTONS.CLOSE_DIALOG')" at bounding box center [1084, 53] width 15 height 15
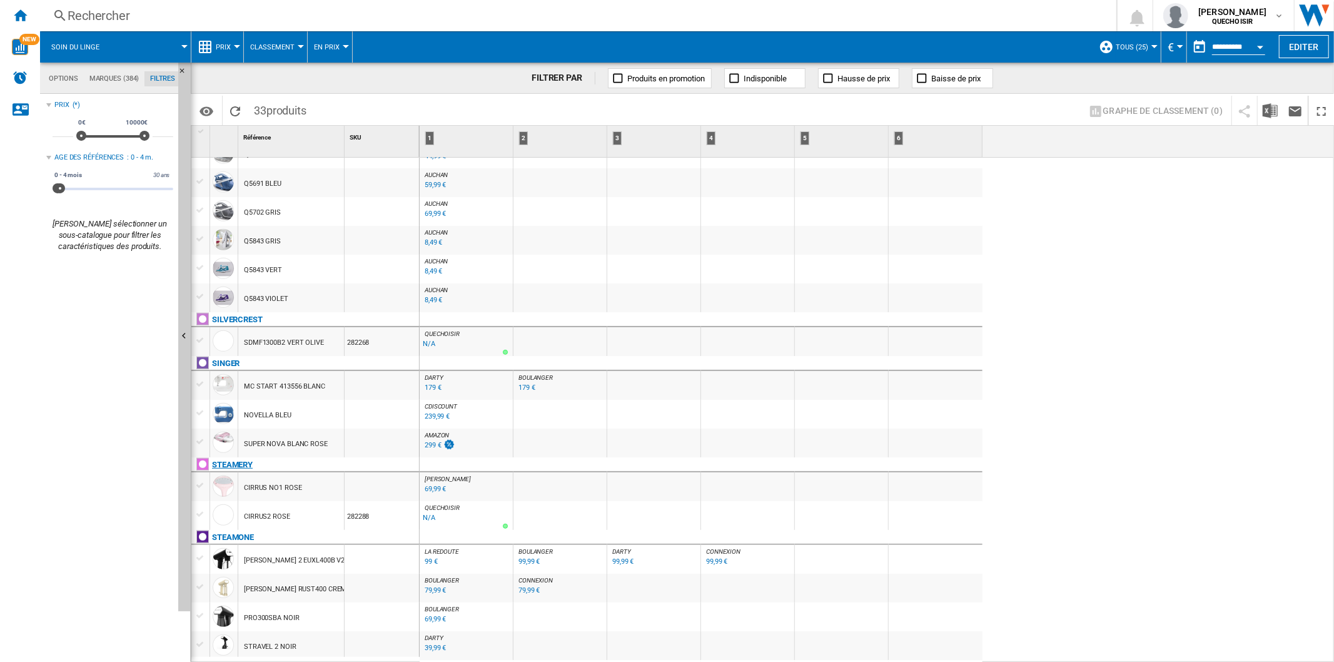
scroll to position [613, 0]
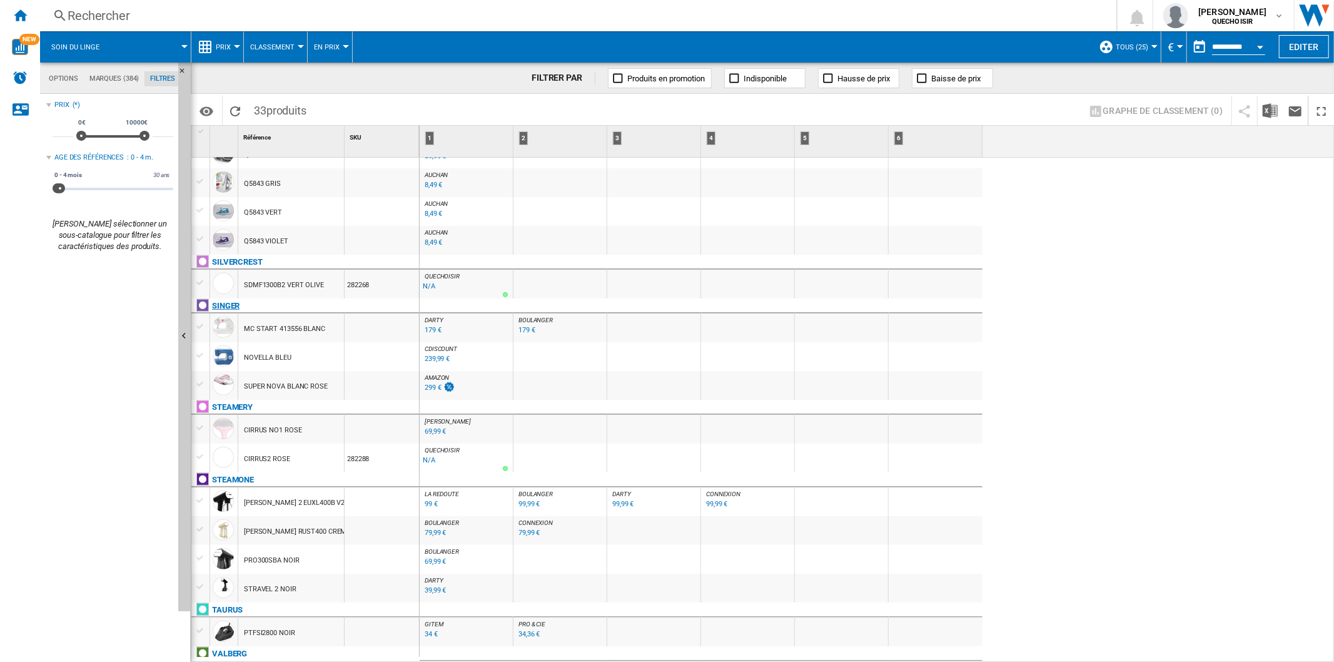
click at [228, 301] on div "SINGER" at bounding box center [226, 305] width 28 height 15
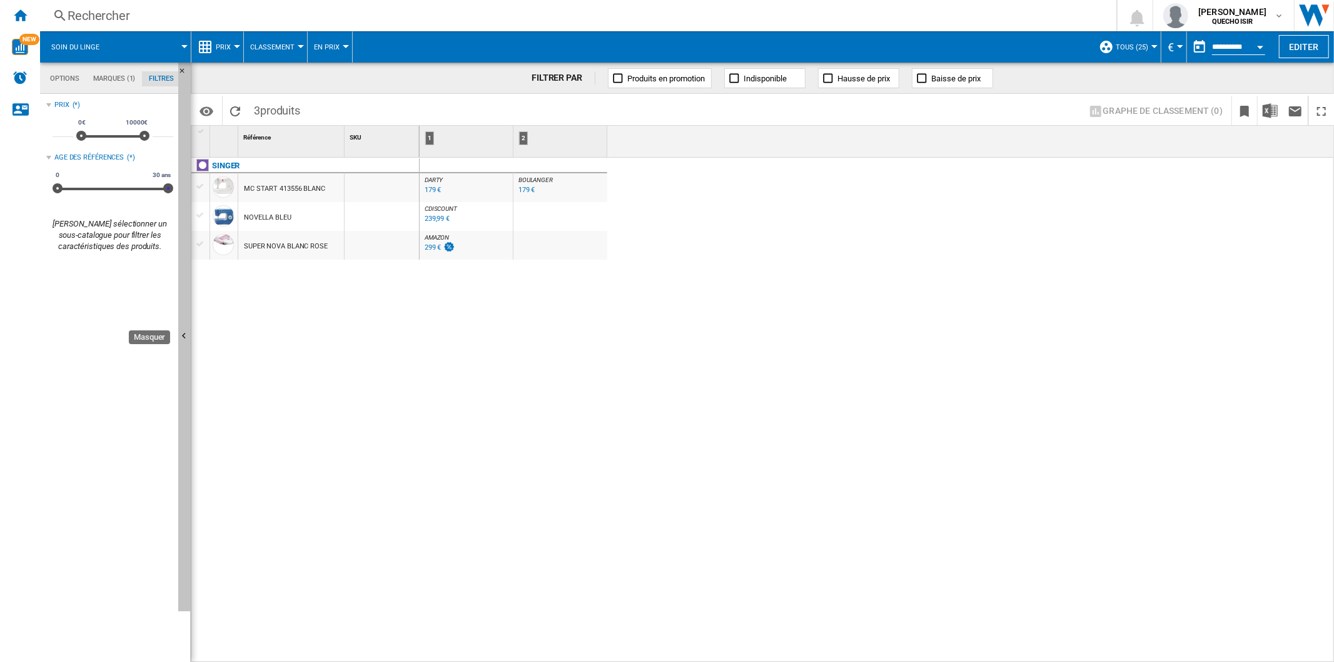
drag, startPoint x: 61, startPoint y: 185, endPoint x: 183, endPoint y: 186, distance: 122.6
click at [183, 186] on div "Options Marques (1) Filtres Options Marques (1) Filtres Sources Sites Marketpla…" at bounding box center [115, 362] width 151 height 599
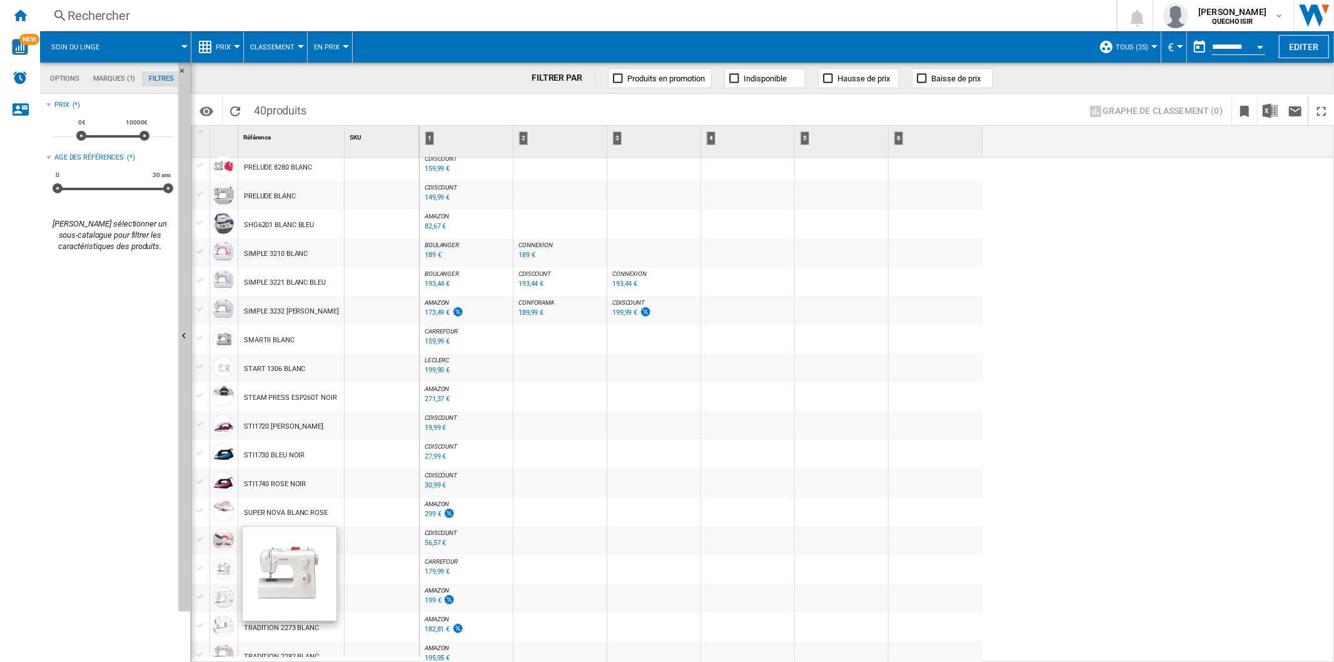
scroll to position [660, 0]
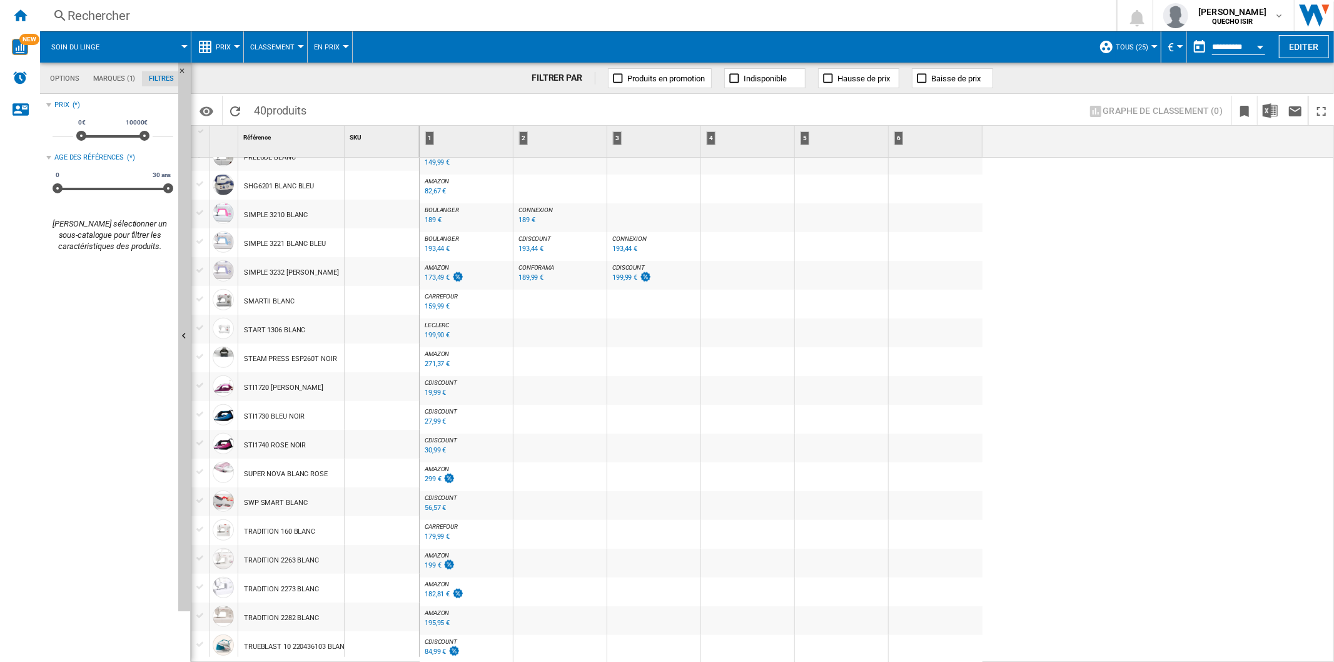
click at [180, 14] on div "Rechercher" at bounding box center [576, 16] width 1016 height 18
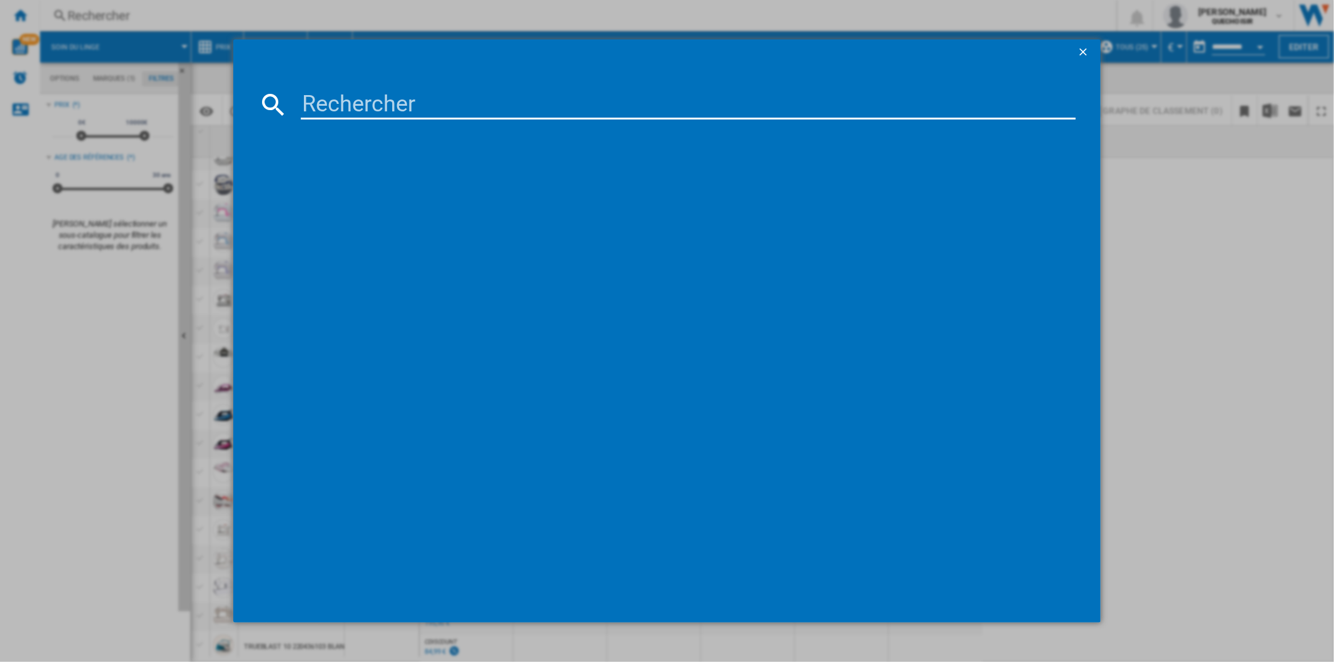
click at [329, 84] on md-dialog-content at bounding box center [666, 342] width 867 height 557
click at [340, 98] on input at bounding box center [688, 104] width 774 height 30
type input "conair"
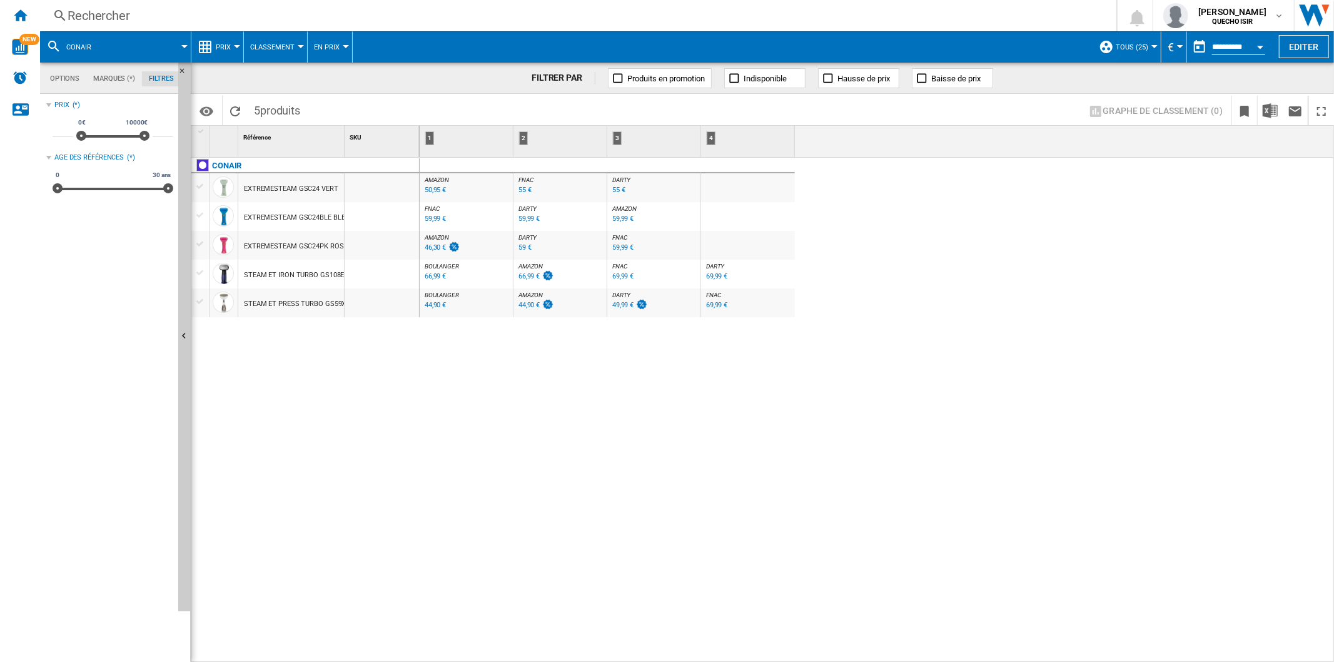
click at [145, 14] on div "Rechercher" at bounding box center [576, 16] width 1016 height 18
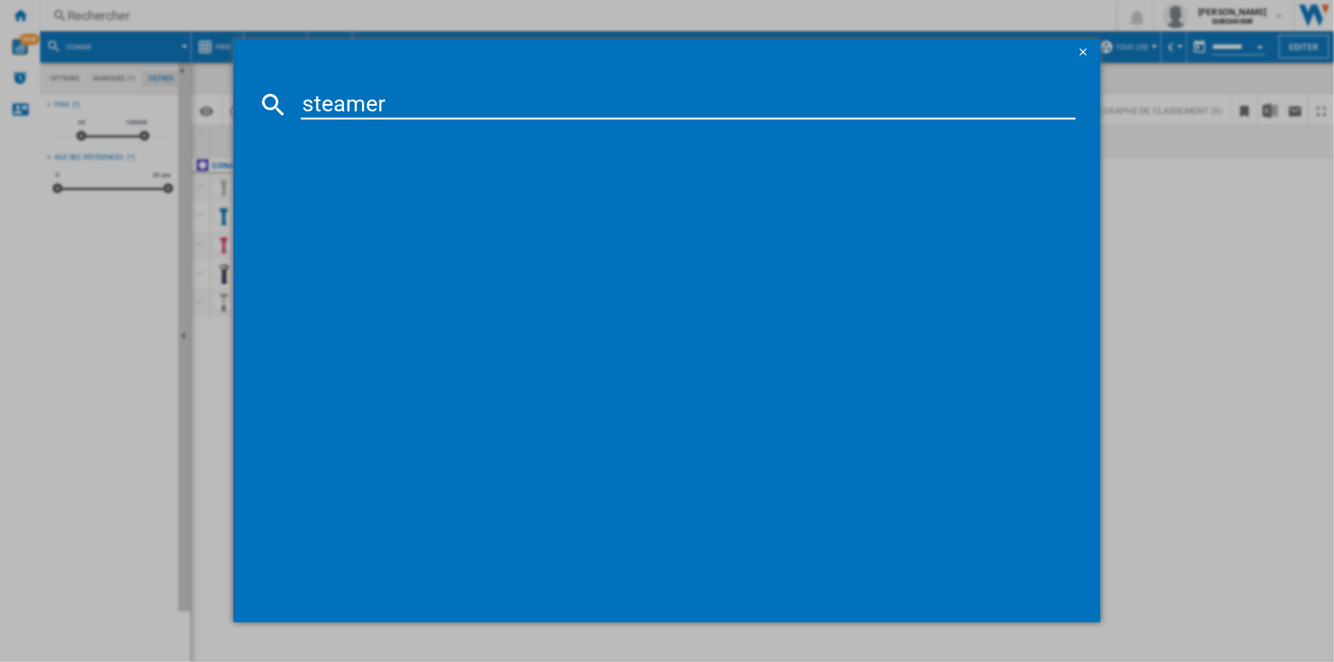
type input "steamery"
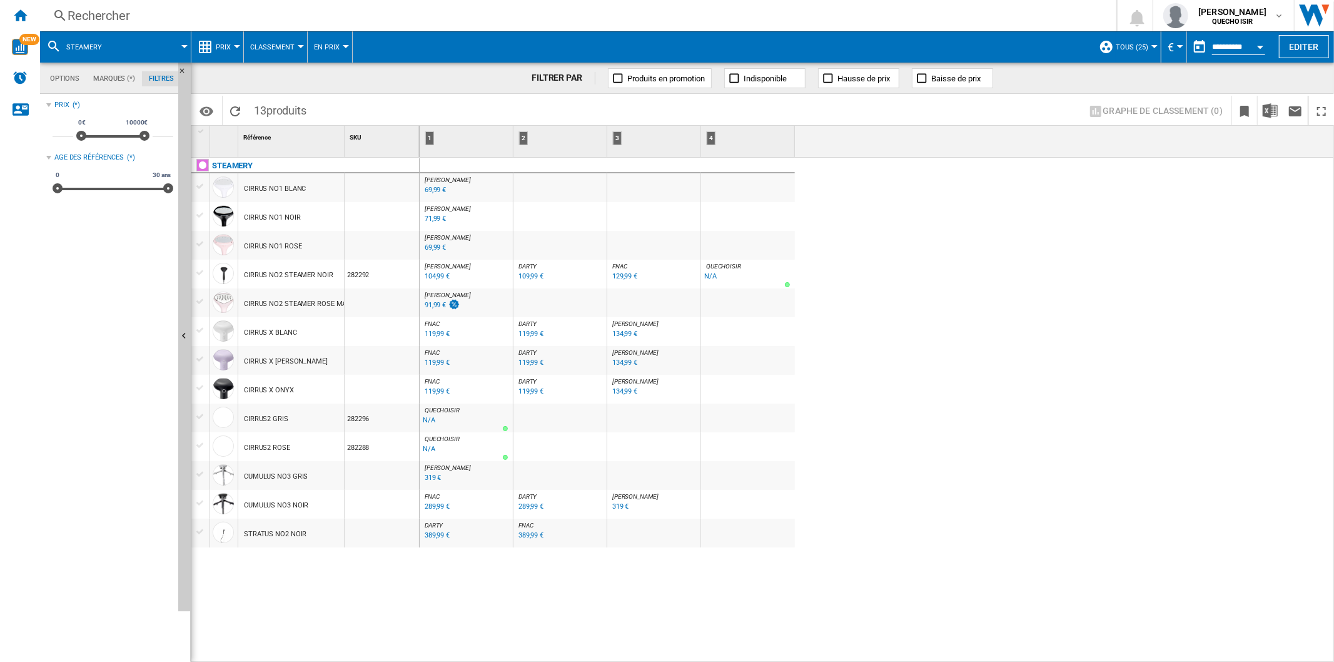
click at [528, 320] on span "DARTY" at bounding box center [528, 323] width 19 height 7
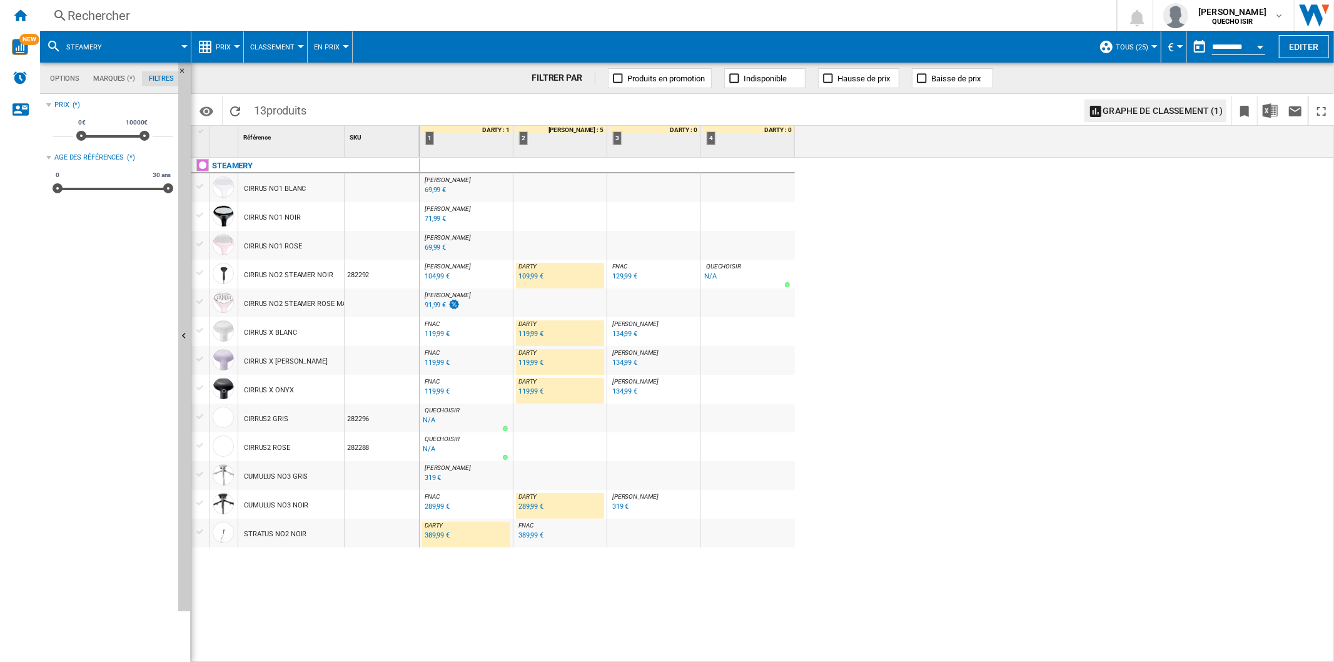
click at [817, 443] on div "[PERSON_NAME] : FR [PERSON_NAME] -1.0 % 69,99 € % N/A [PERSON_NAME] : FR [PERSO…" at bounding box center [877, 410] width 915 height 505
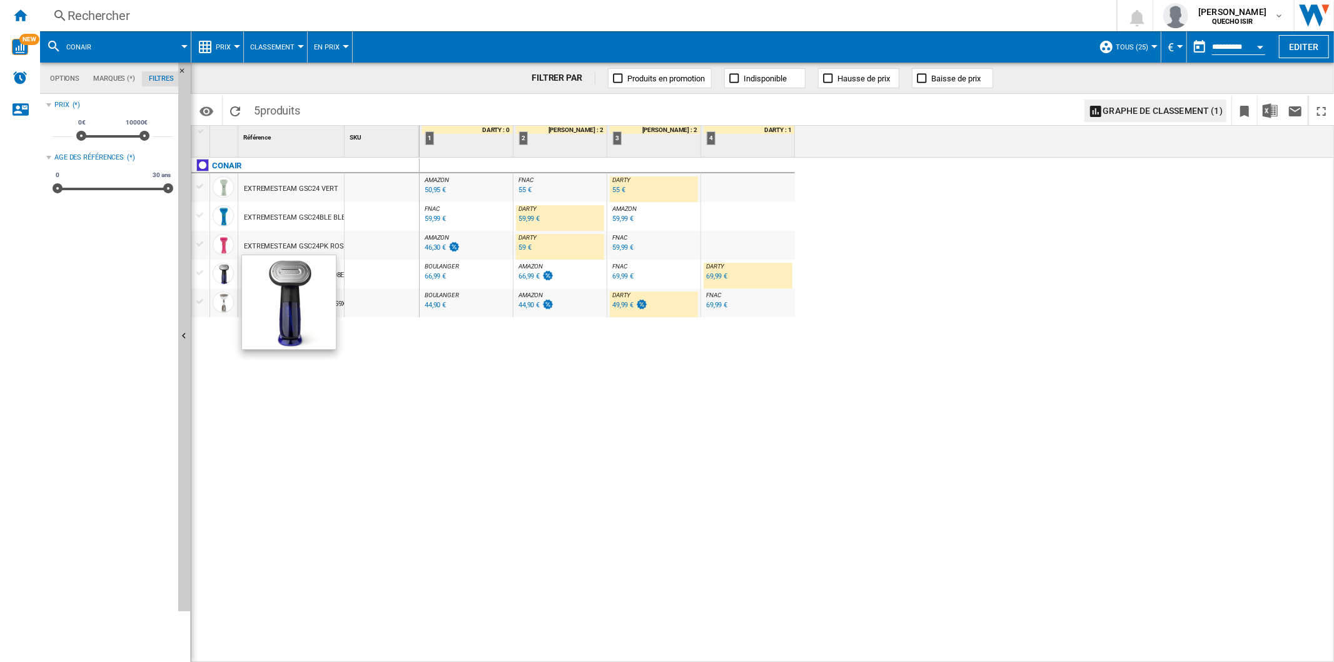
click at [440, 294] on span "BOULANGER" at bounding box center [442, 294] width 34 height 7
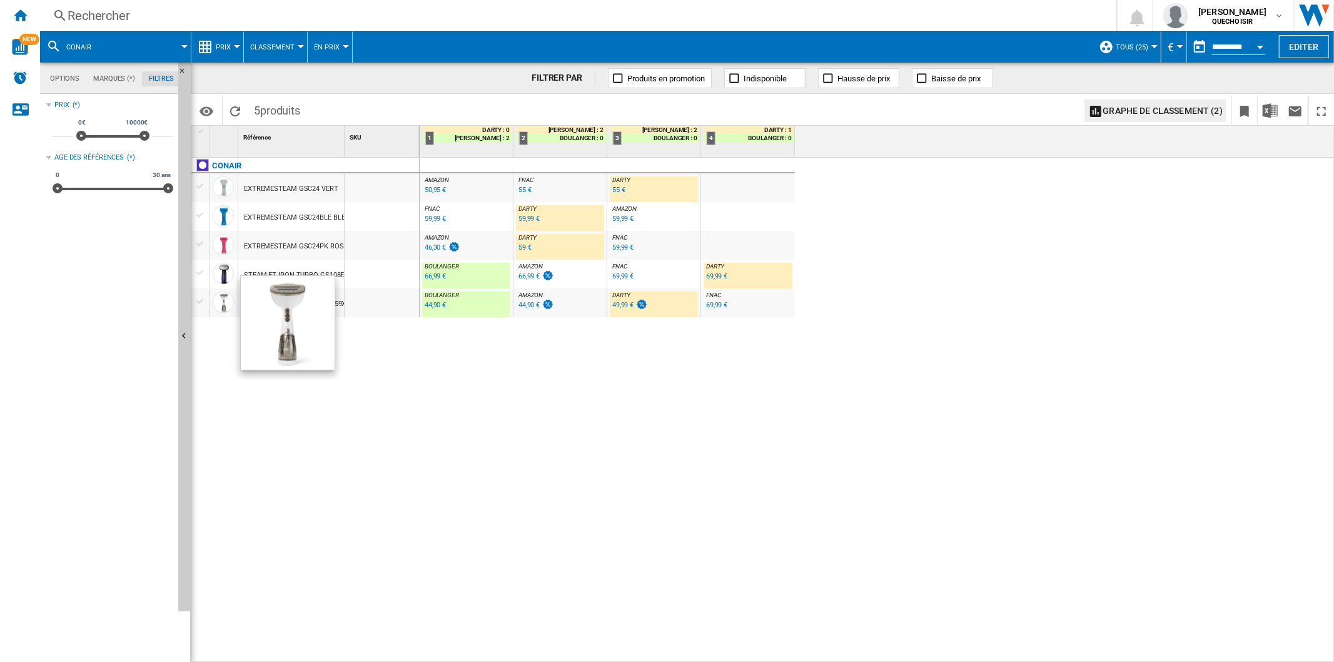
click at [514, 473] on div "AMAZON : FR AMAZON -1.0 % 50,95 € % N/A AMAZON : FR AMAZON FNAC : FNAC -1.0 % 5…" at bounding box center [877, 410] width 915 height 505
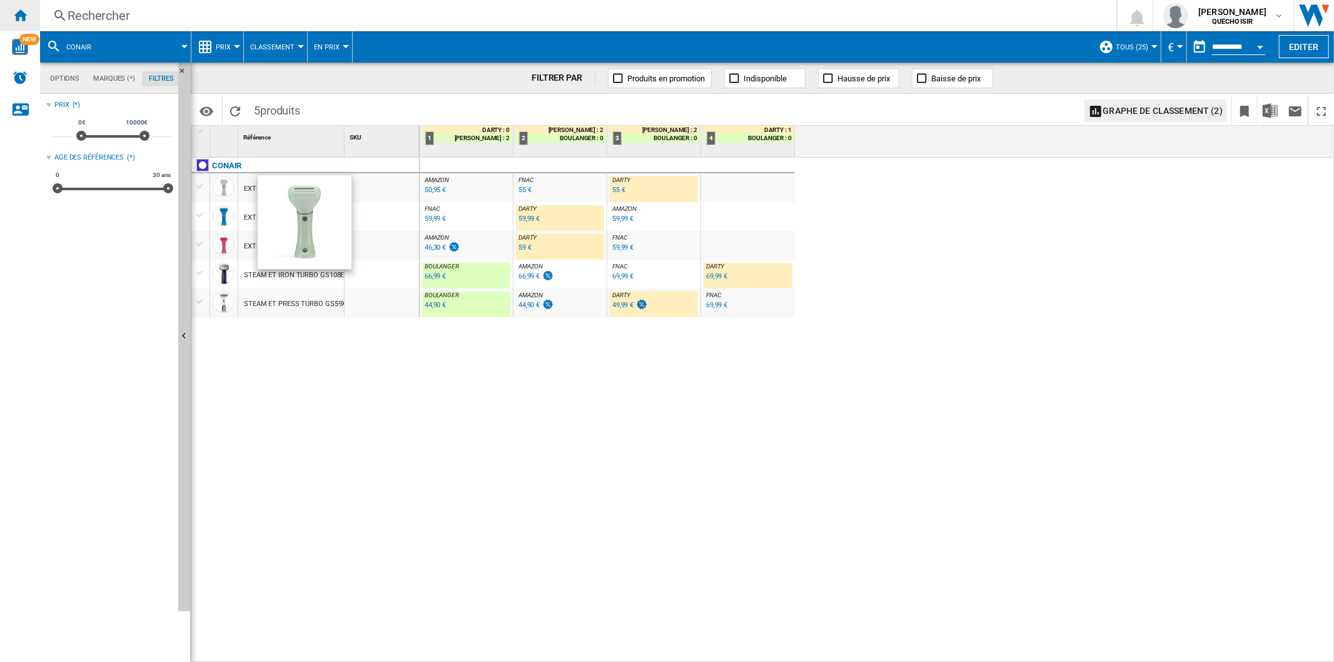
click at [19, 19] on ng-md-icon "Accueil" at bounding box center [20, 15] width 15 height 15
click at [440, 238] on span "AMAZON" at bounding box center [437, 237] width 24 height 7
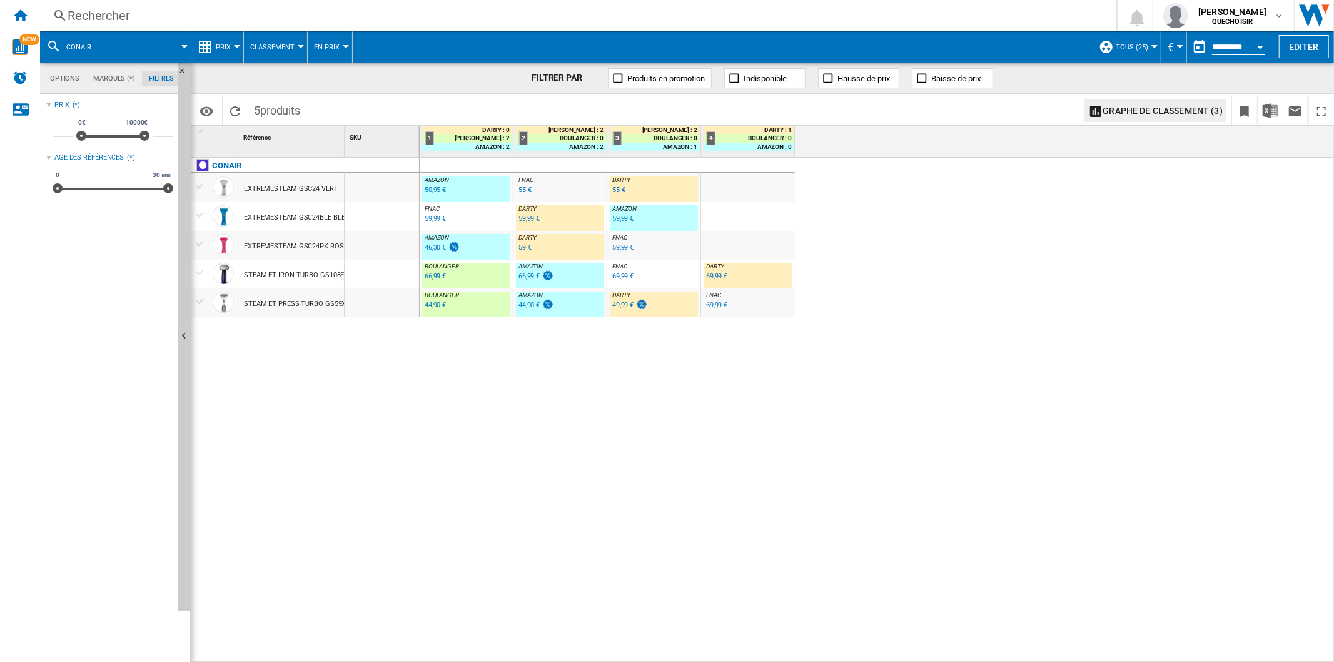
click at [621, 306] on div "49,99 €" at bounding box center [622, 305] width 21 height 8
click at [432, 303] on div "44,90 €" at bounding box center [435, 305] width 21 height 8
click at [435, 276] on div "66,99 €" at bounding box center [435, 276] width 21 height 8
click at [530, 278] on div "66,99 €" at bounding box center [529, 276] width 21 height 8
click at [529, 306] on div "44,90 €" at bounding box center [529, 305] width 21 height 8
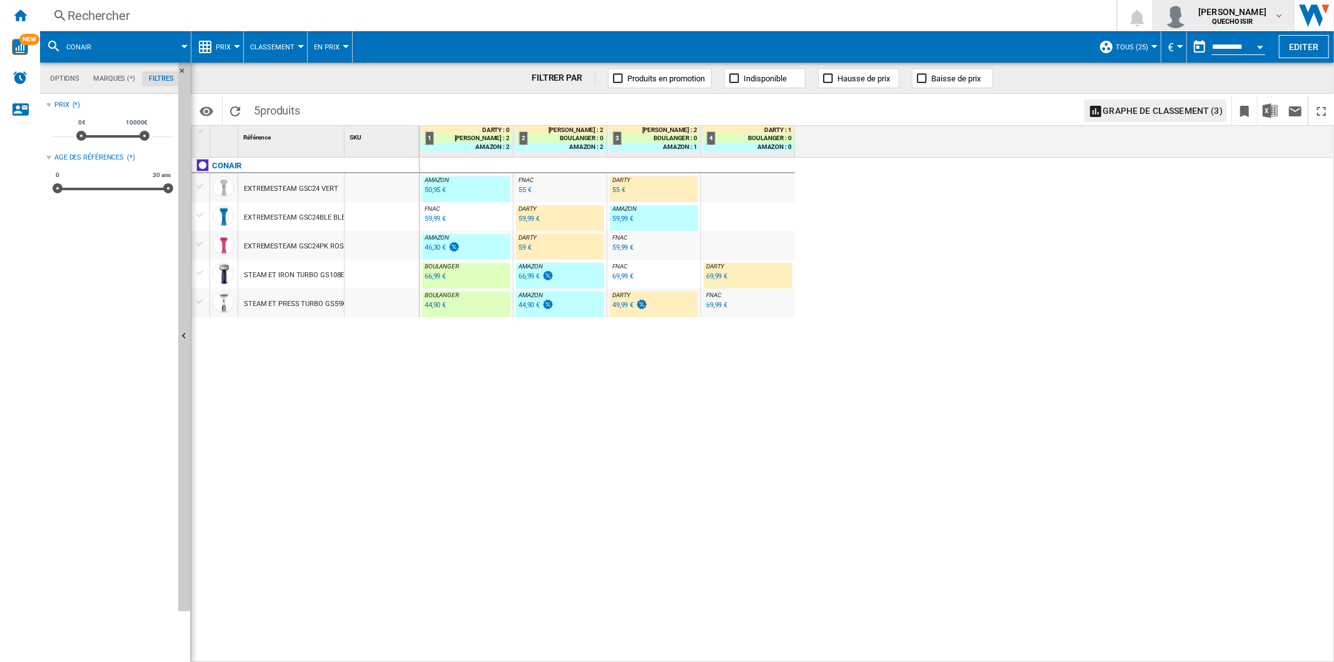
click at [1255, 20] on span "QUECHOISIR" at bounding box center [1232, 22] width 68 height 8
